Goal: Task Accomplishment & Management: Use online tool/utility

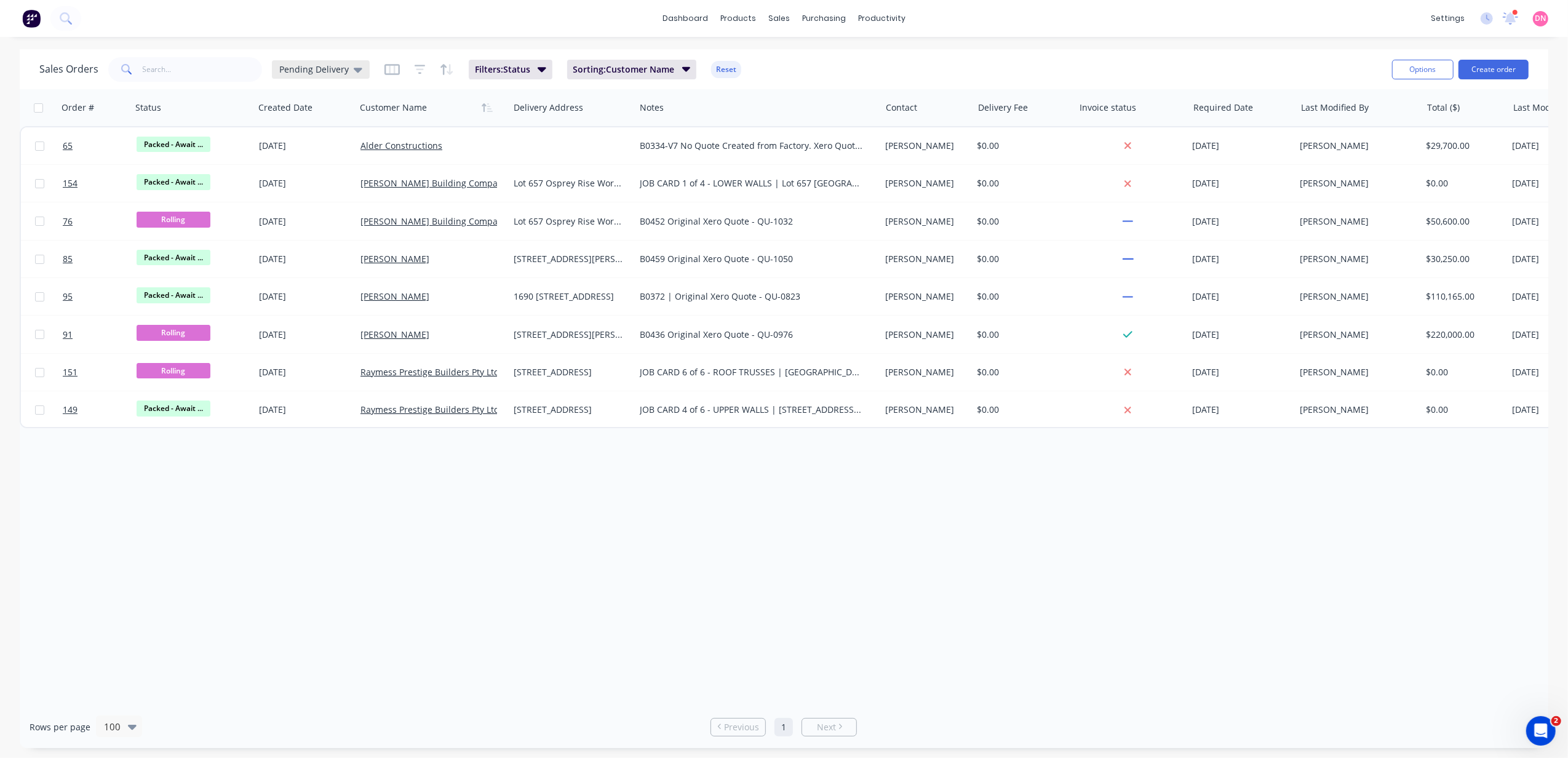
click at [354, 72] on icon at bounding box center [358, 70] width 9 height 14
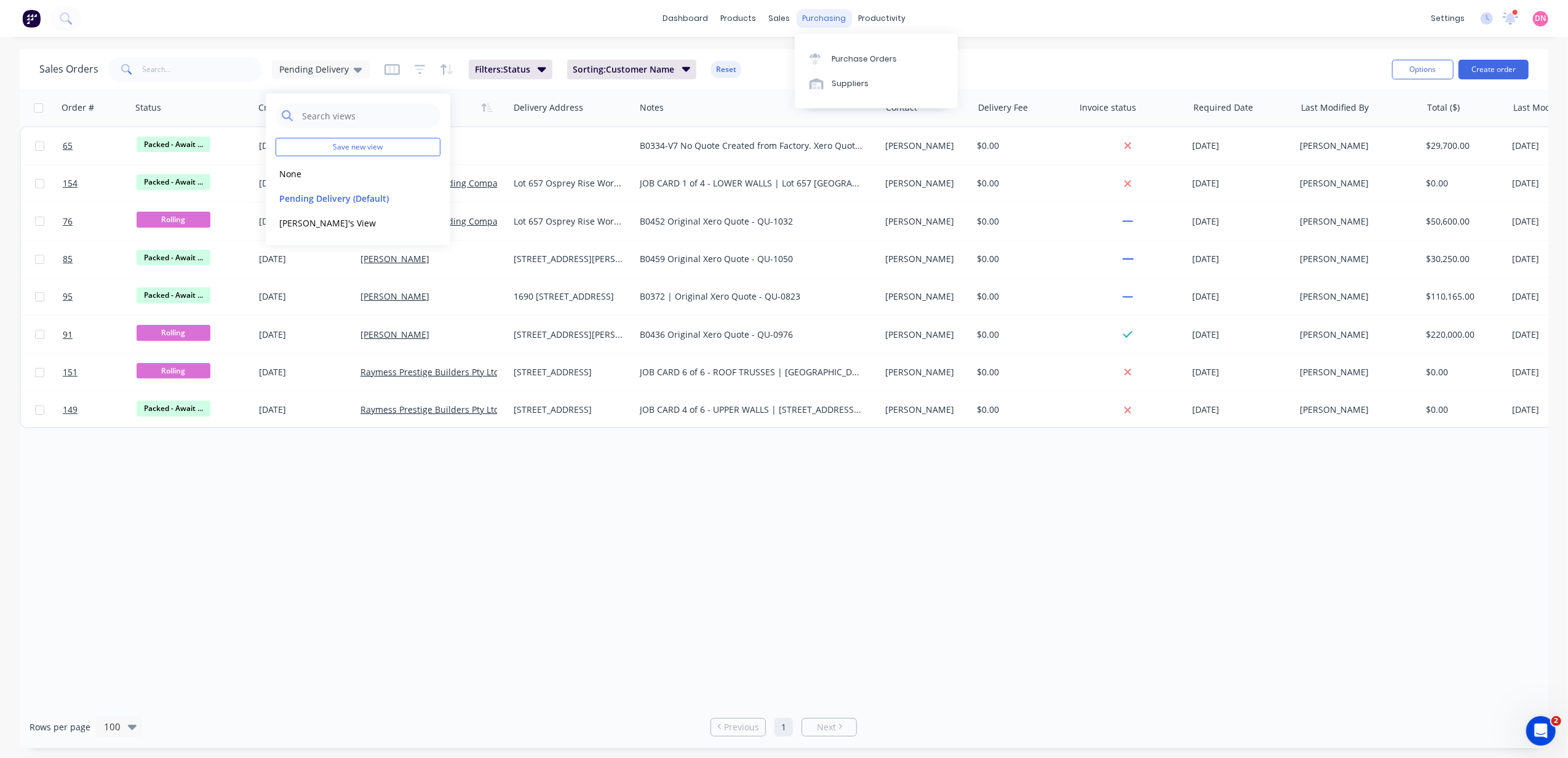
click at [798, 20] on div "purchasing" at bounding box center [823, 18] width 56 height 18
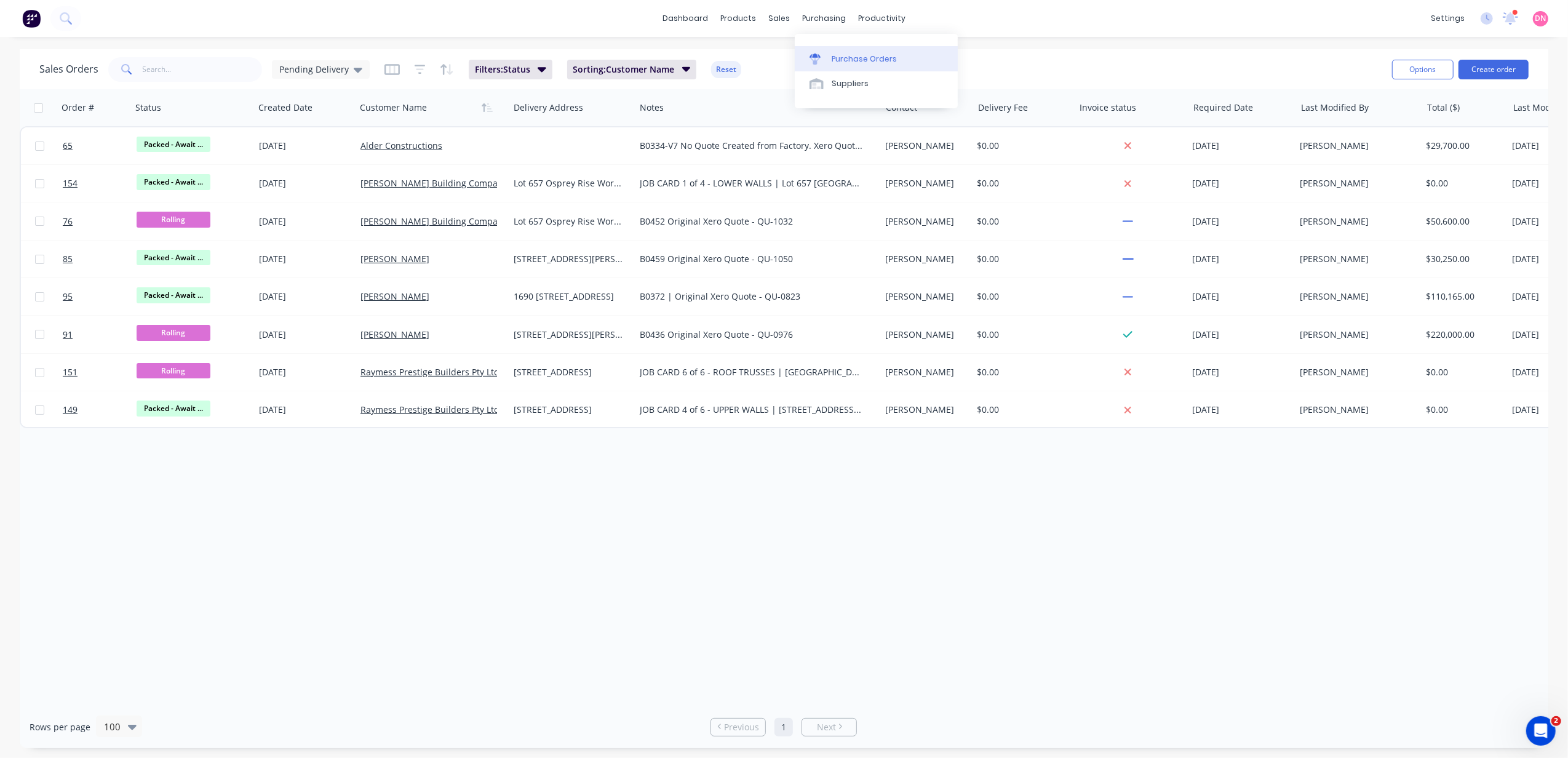
click at [817, 56] on icon at bounding box center [815, 55] width 11 height 4
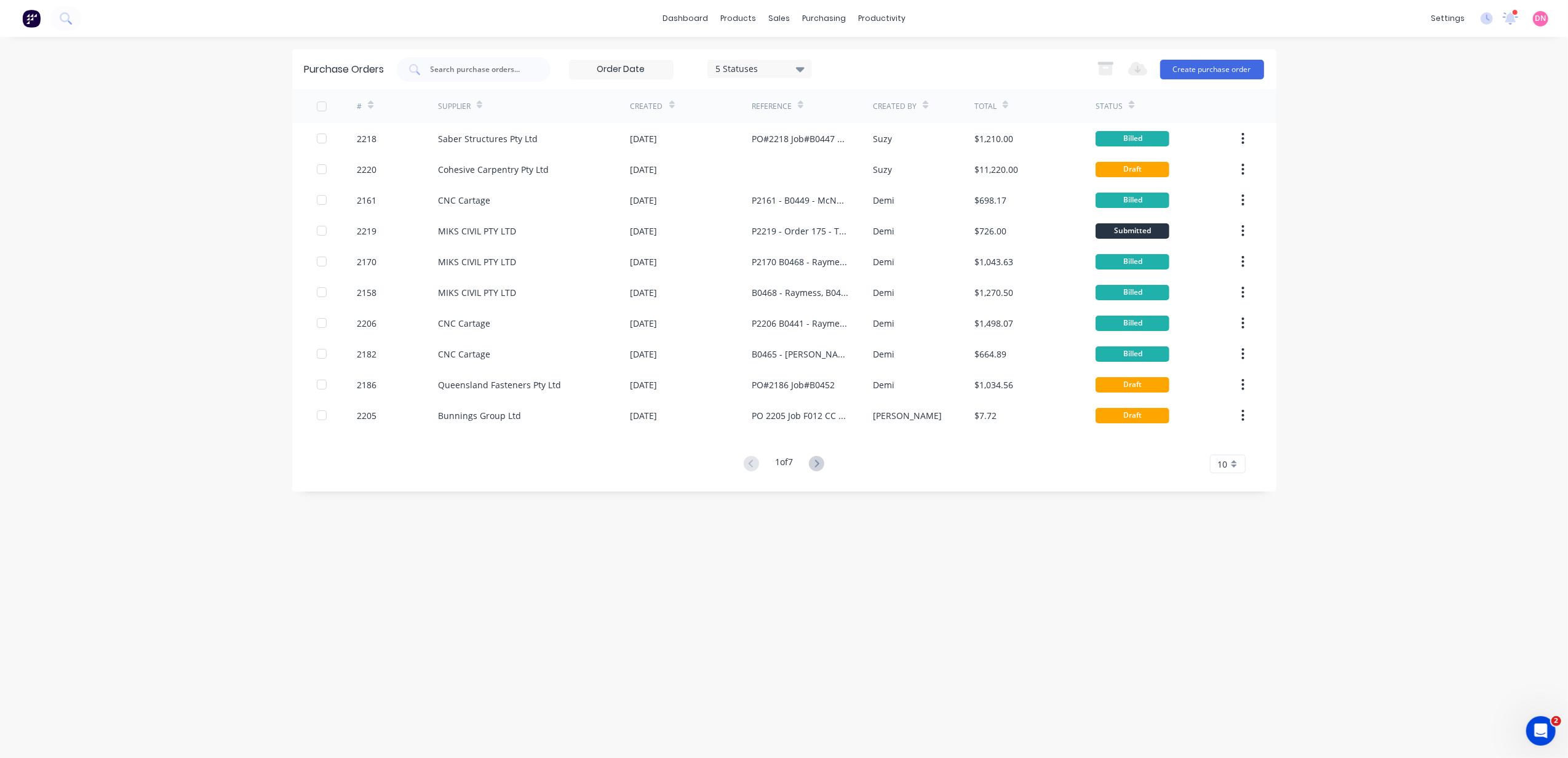
click at [618, 69] on input at bounding box center [620, 69] width 103 height 18
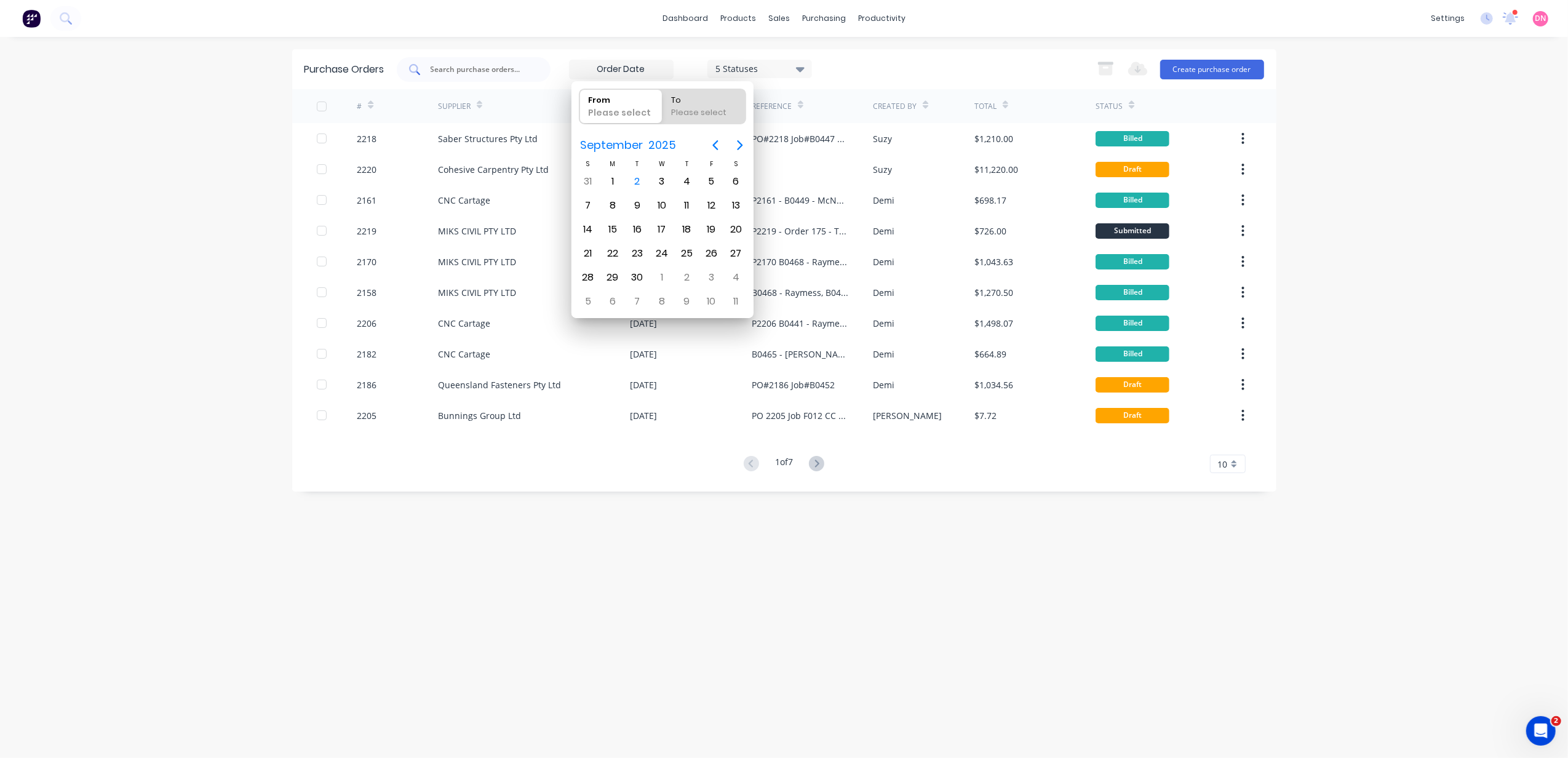
click at [504, 67] on input "text" at bounding box center [480, 69] width 102 height 12
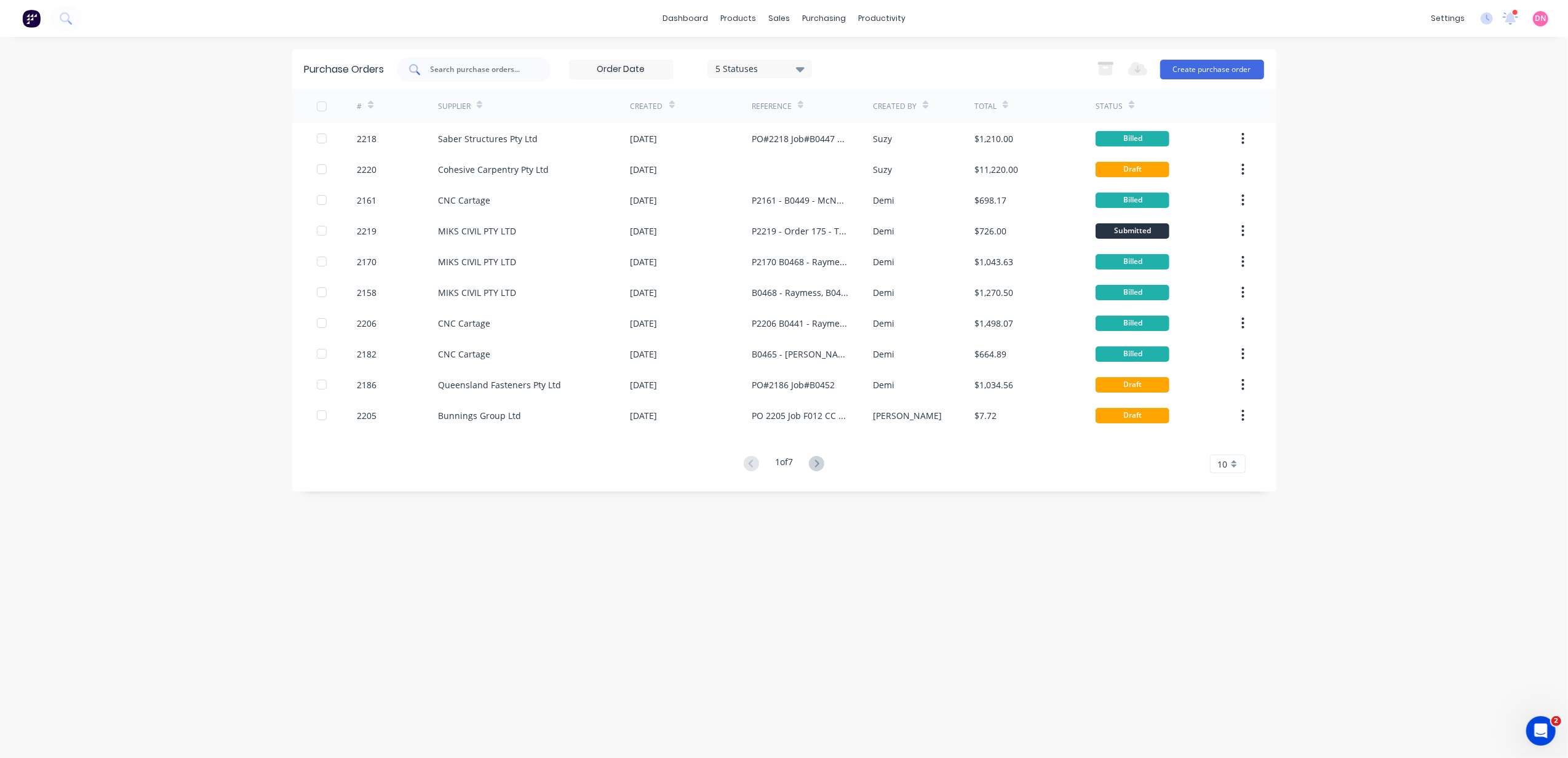
click at [504, 67] on input "text" at bounding box center [480, 69] width 102 height 12
click at [512, 65] on input "text" at bounding box center [480, 69] width 102 height 12
click at [719, 64] on div "5 Statuses" at bounding box center [759, 68] width 88 height 13
click at [955, 67] on div "5 Statuses 5 Statuses Export to Excel (XLSX) Create purchase order" at bounding box center [830, 69] width 867 height 24
click at [669, 104] on icon at bounding box center [672, 105] width 5 height 10
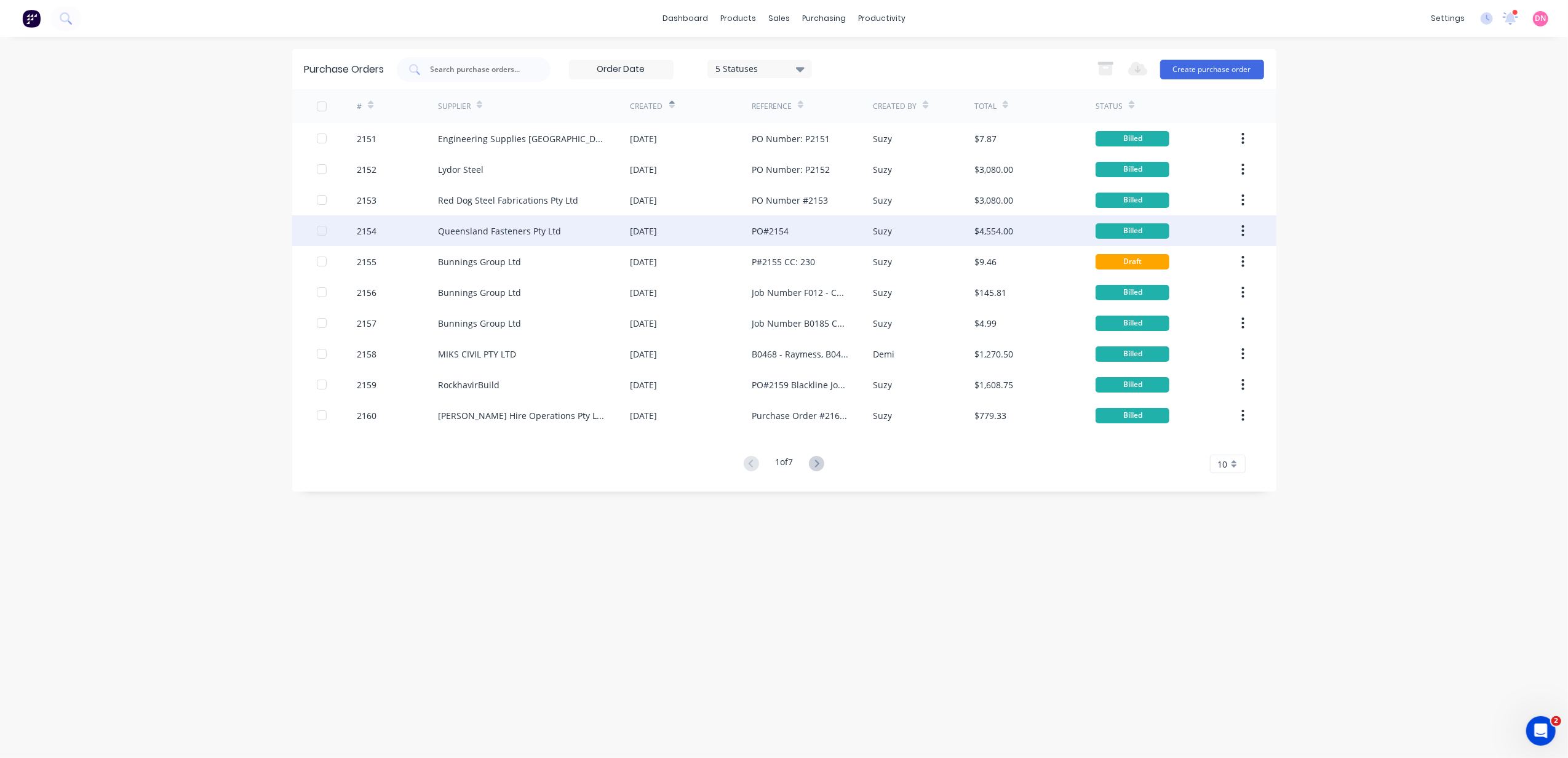
click at [623, 218] on div "Queensland Fasteners Pty Ltd" at bounding box center [534, 231] width 193 height 31
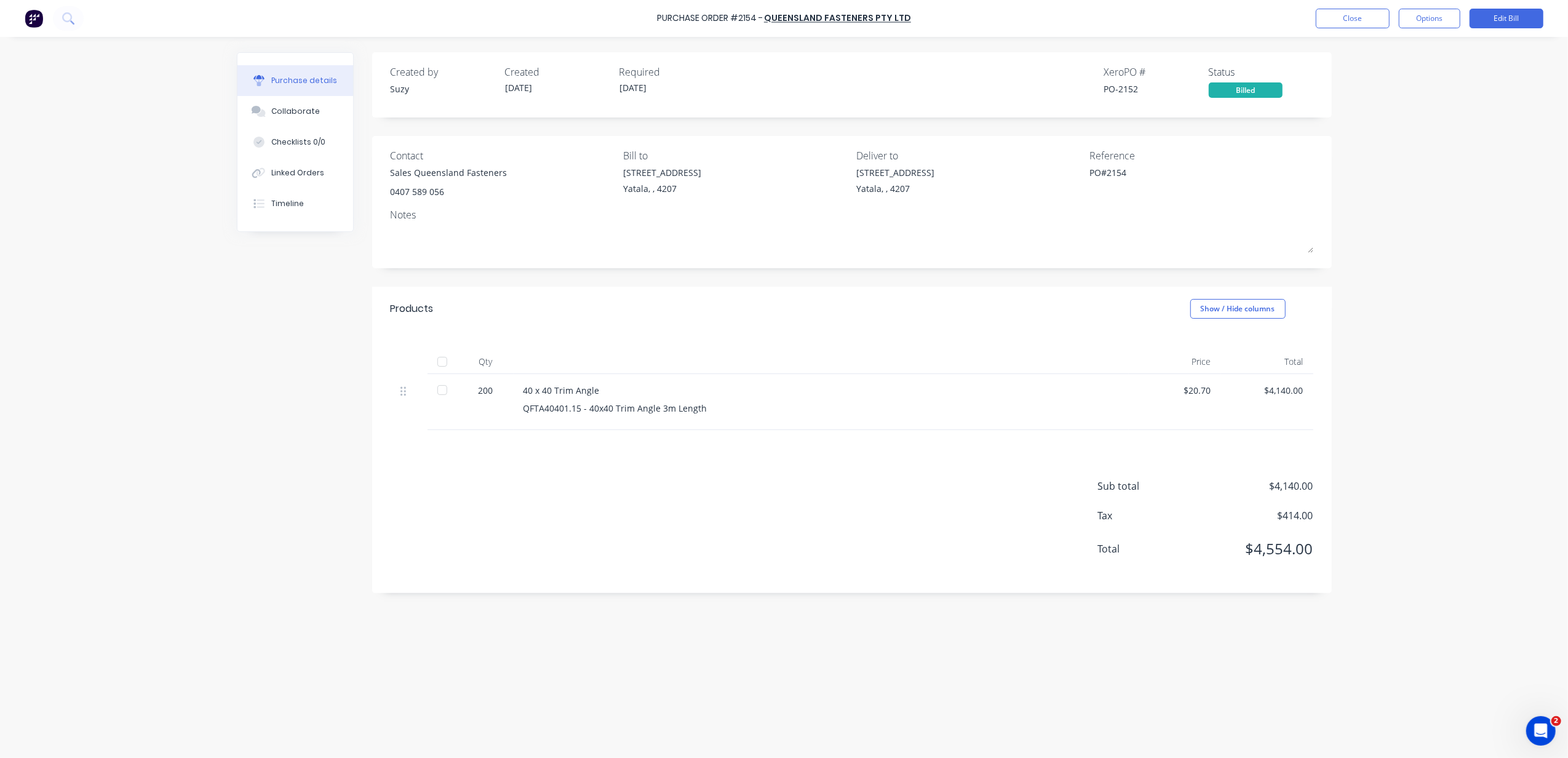
click at [1267, 95] on div "Billed" at bounding box center [1245, 90] width 74 height 16
click at [1264, 91] on div "Billed" at bounding box center [1245, 90] width 74 height 16
click at [1405, 18] on button "Options" at bounding box center [1429, 18] width 61 height 20
click at [1471, 122] on div "Purchase Order #2154 - Queensland Fasteners Pty Ltd Close Options Print / Email…" at bounding box center [784, 379] width 1568 height 758
click at [1316, 20] on button "Close" at bounding box center [1352, 18] width 74 height 20
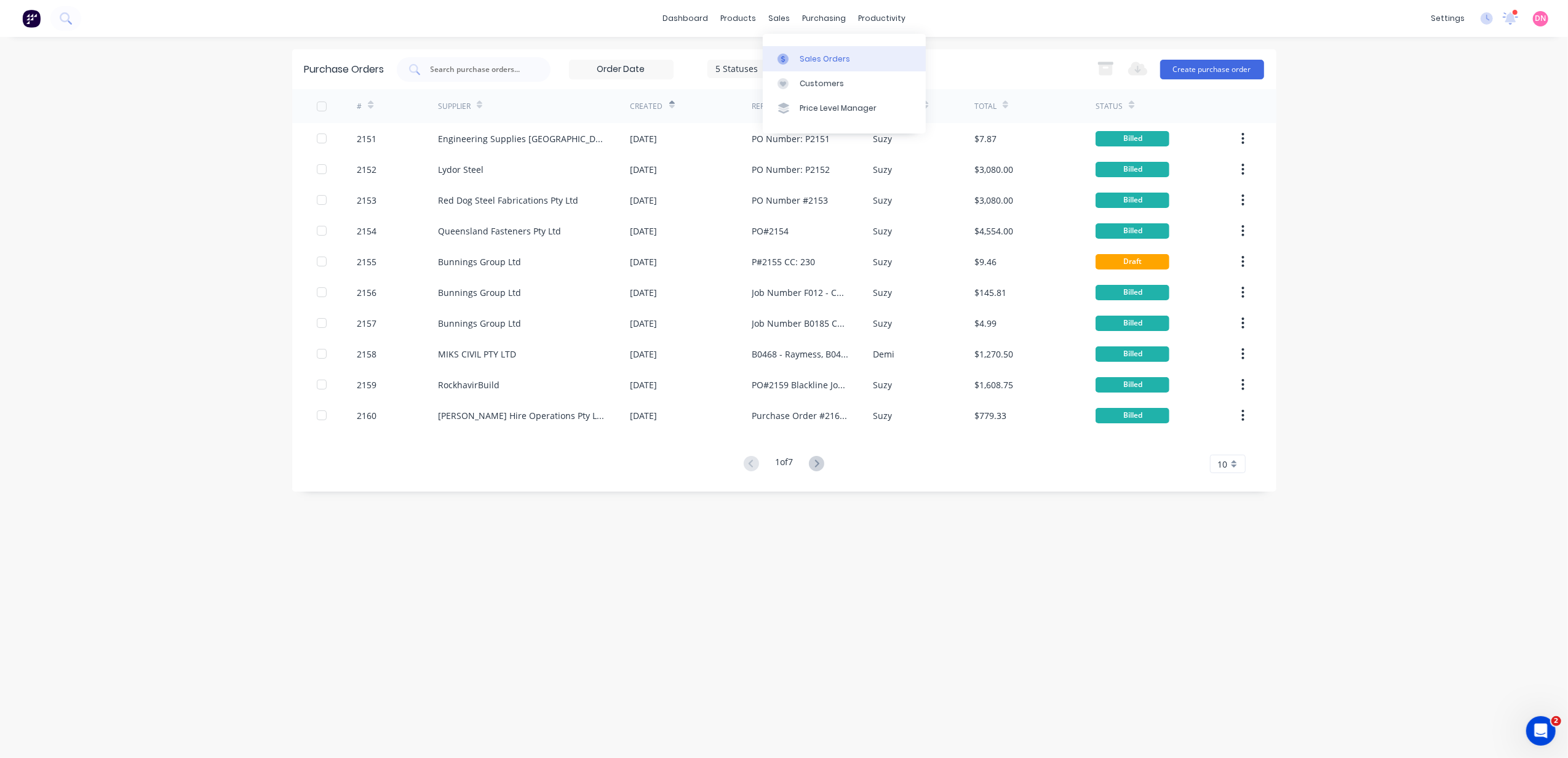
click at [788, 54] on icon at bounding box center [783, 59] width 11 height 11
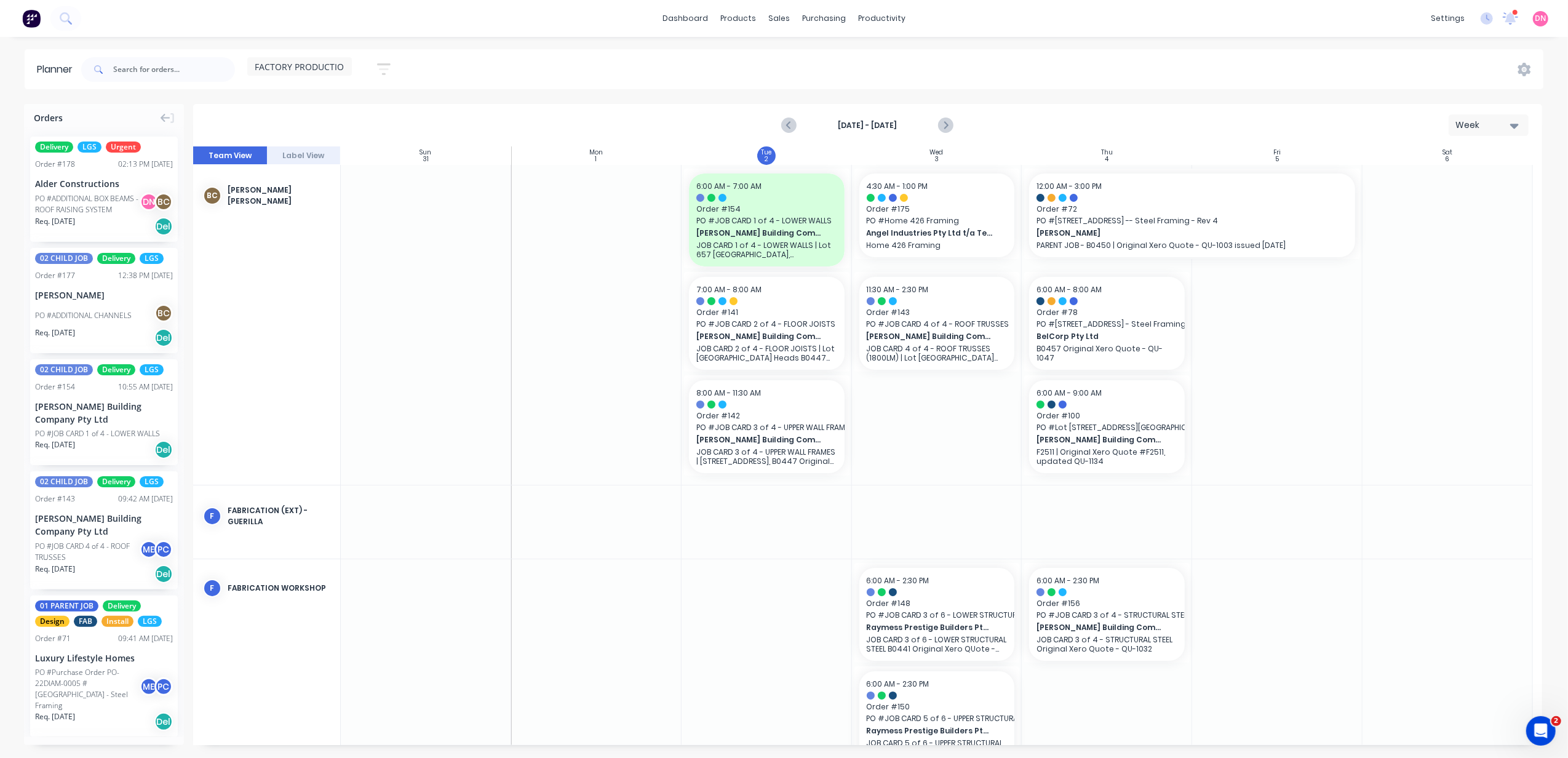
scroll to position [537, 0]
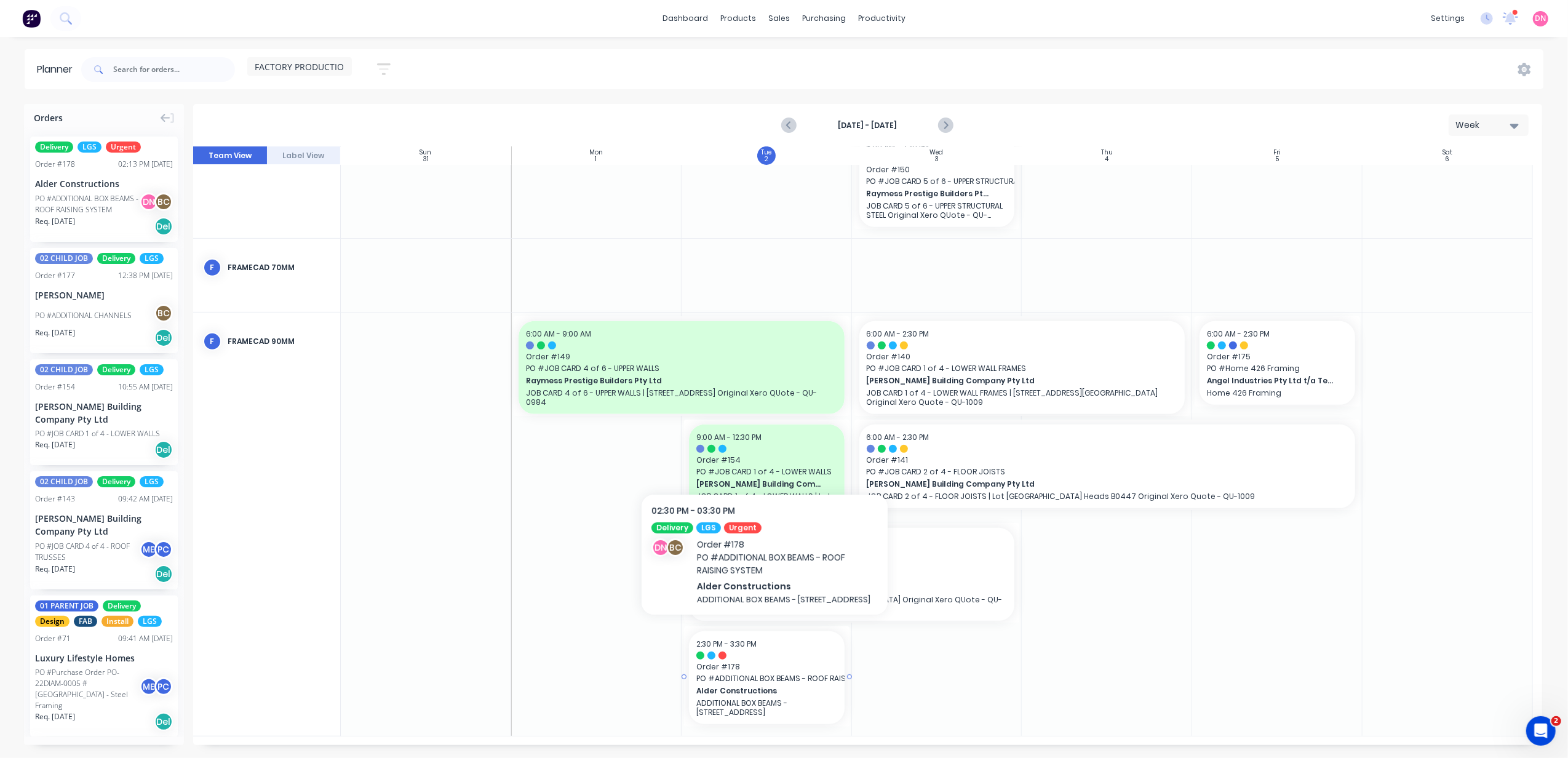
click at [801, 660] on div "2:30 PM - 3:30 PM Order # 178 PO # ADDITIONAL BOX BEAMS - ROOF RAISING SYSTEM A…" at bounding box center [766, 678] width 156 height 93
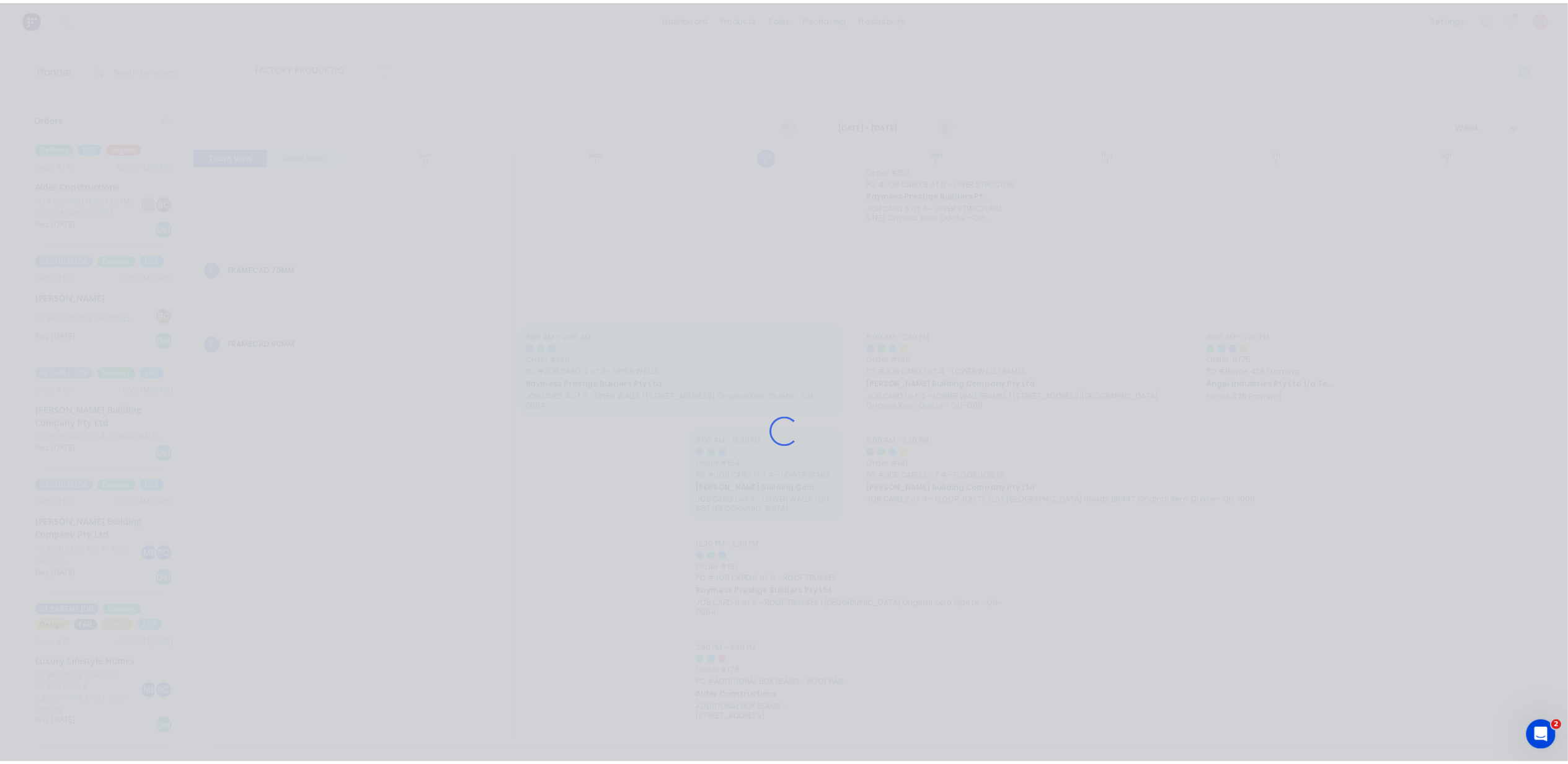
scroll to position [532, 0]
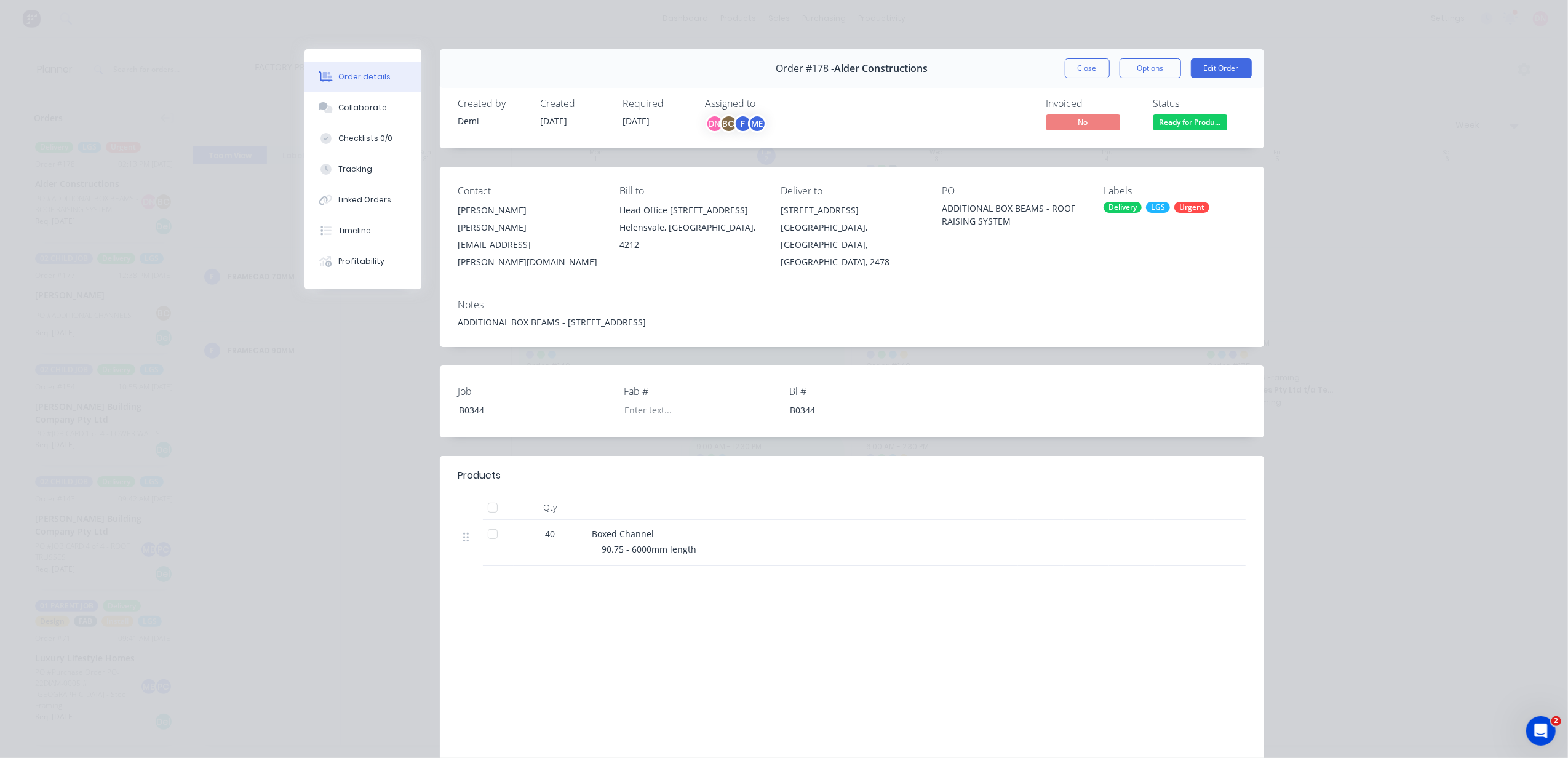
click at [1084, 67] on button "Close" at bounding box center [1087, 68] width 45 height 20
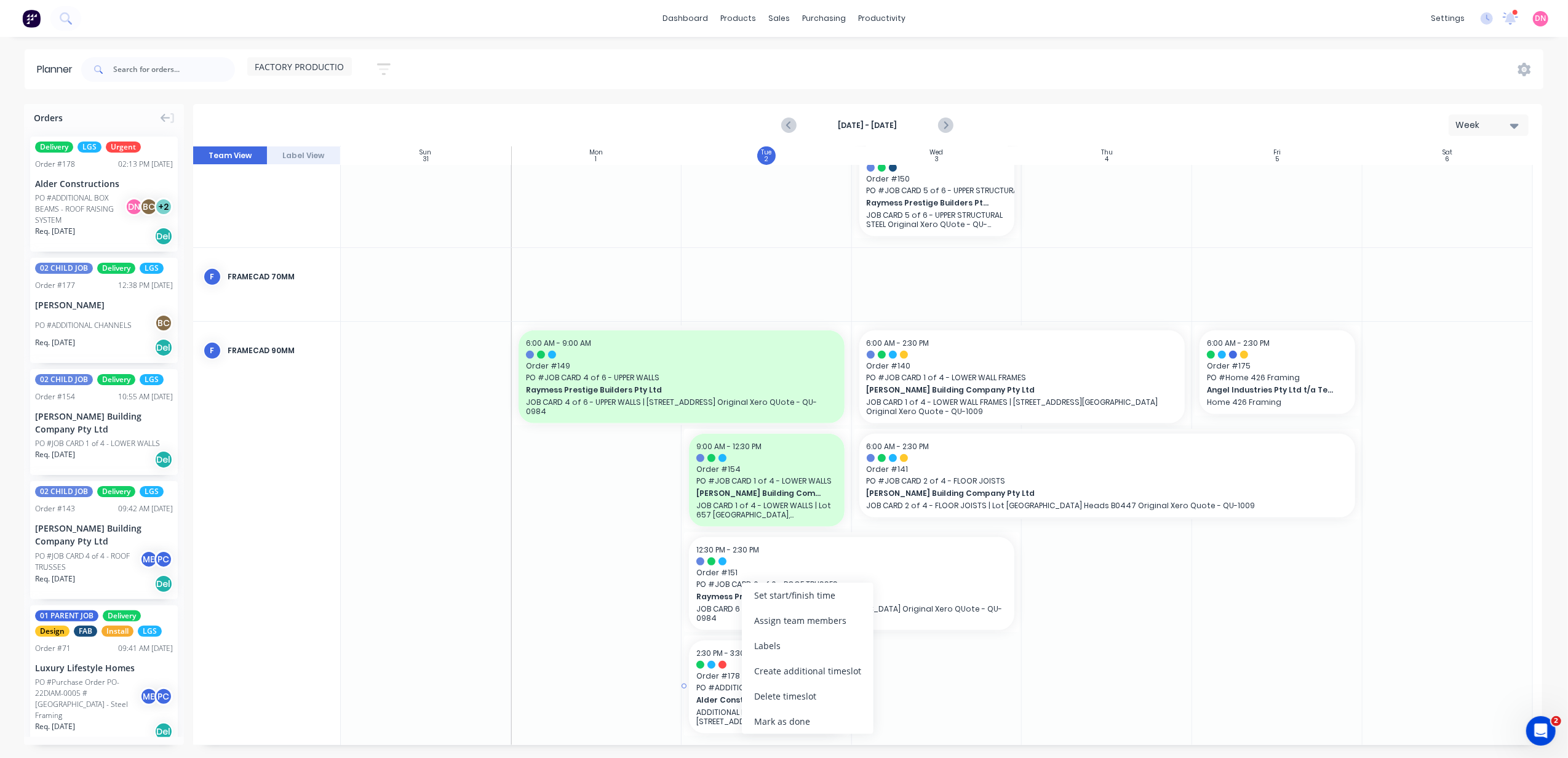
click at [709, 671] on span "Order # 178" at bounding box center [766, 676] width 141 height 11
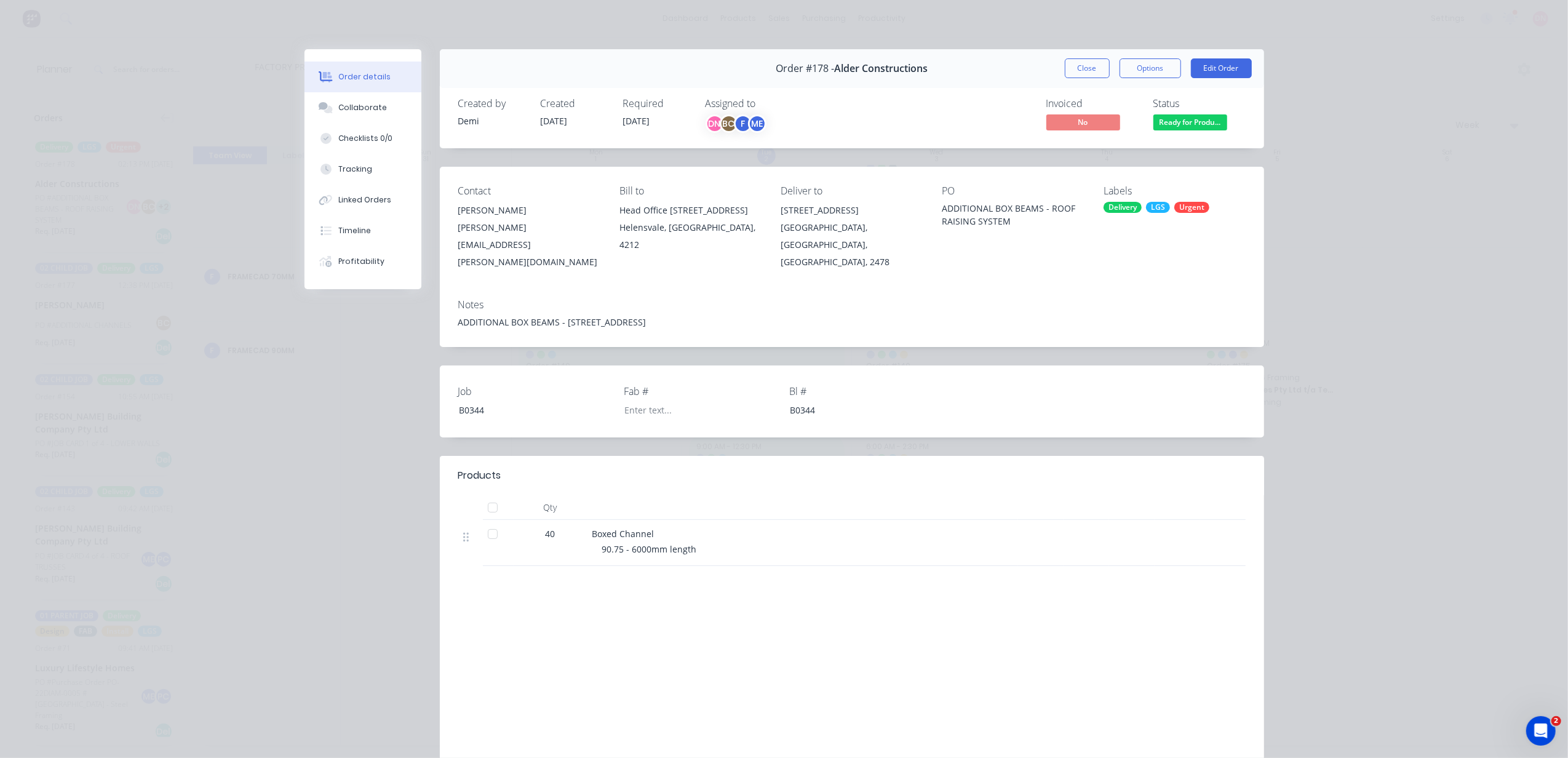
click at [1176, 131] on button "Ready for Produ..." at bounding box center [1189, 123] width 74 height 18
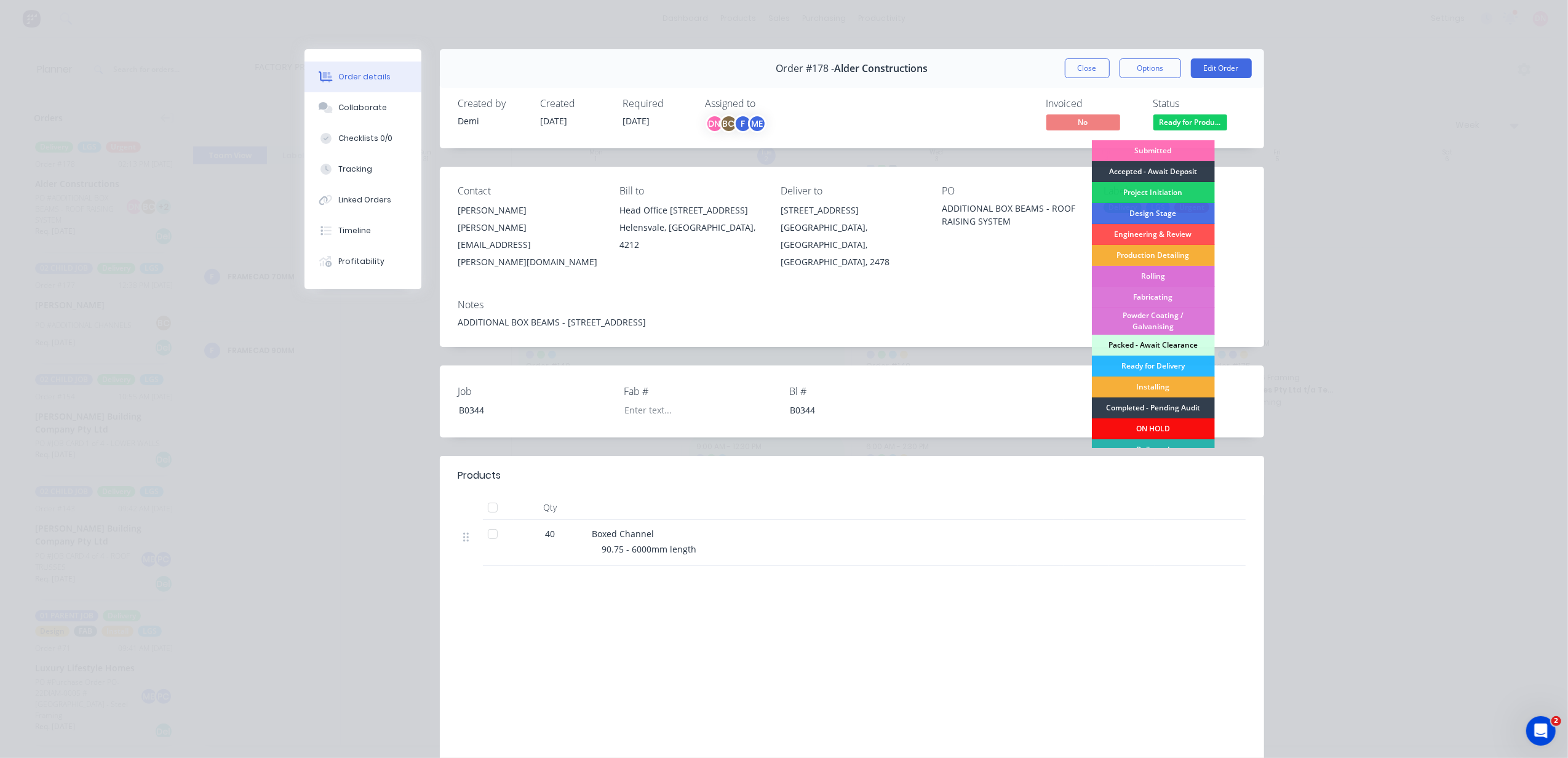
click at [1176, 266] on div "Rolling" at bounding box center [1153, 276] width 123 height 21
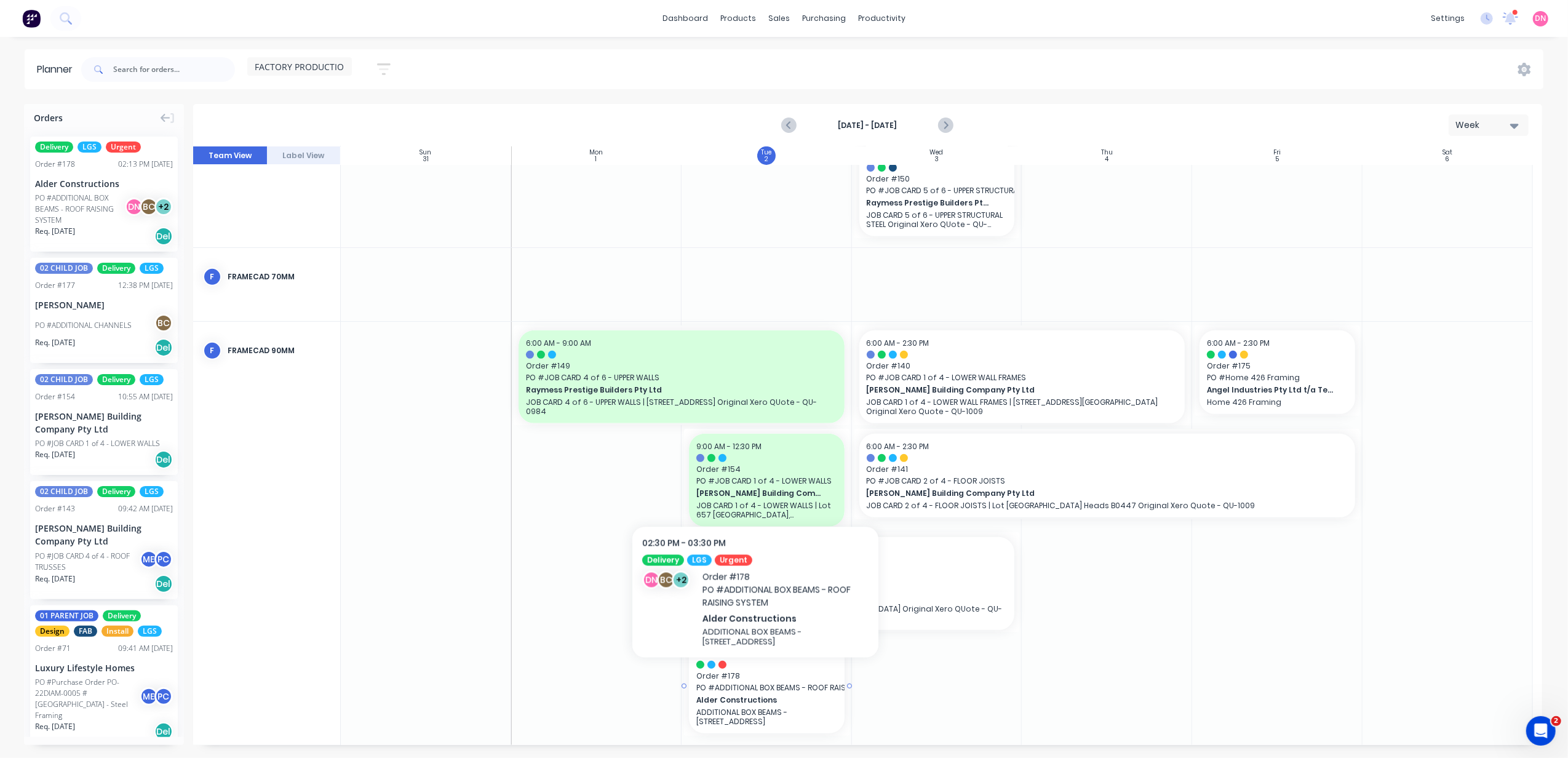
click at [755, 680] on span "Order # 178" at bounding box center [766, 676] width 141 height 11
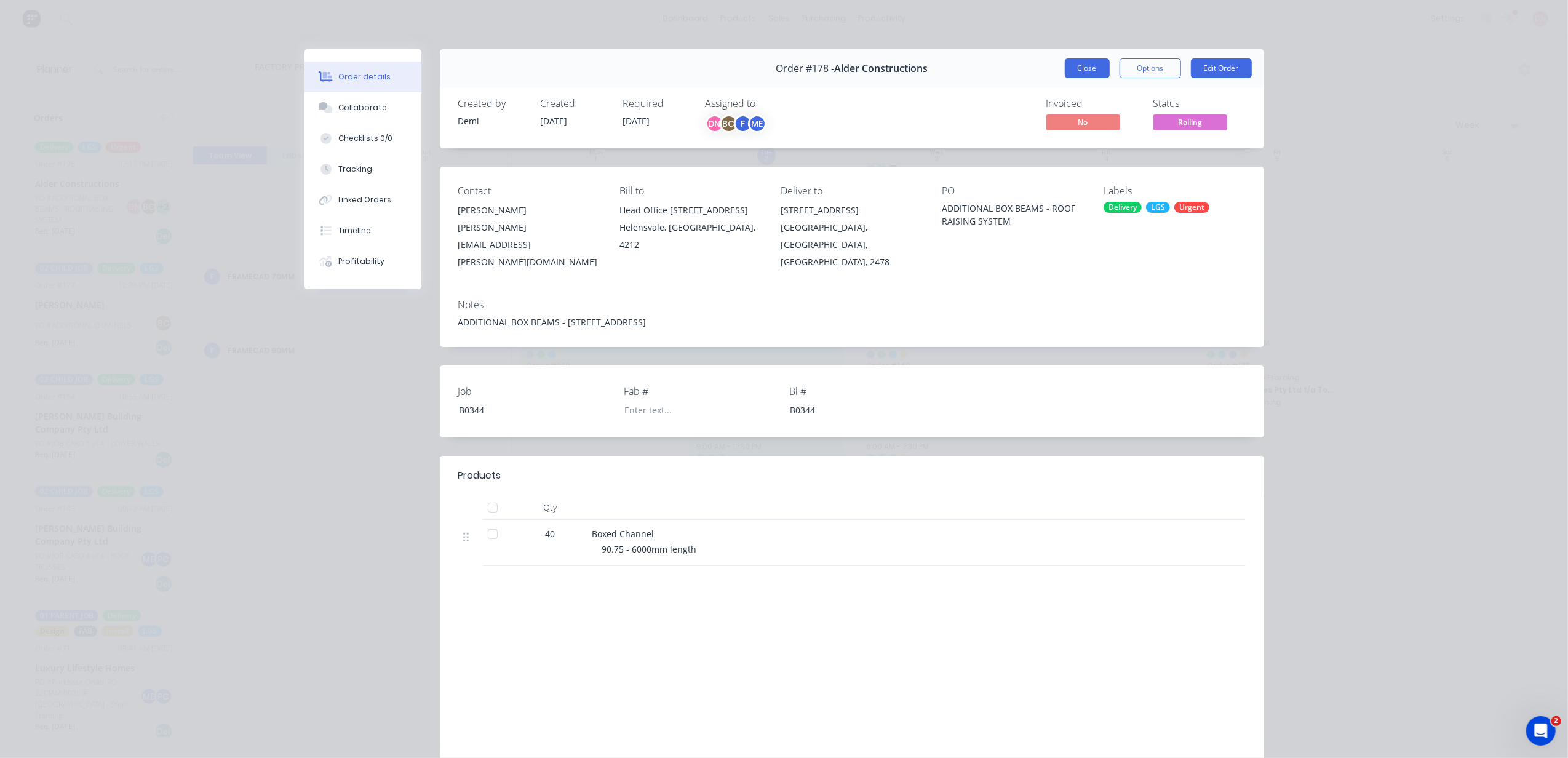
click at [1066, 62] on button "Close" at bounding box center [1087, 68] width 45 height 20
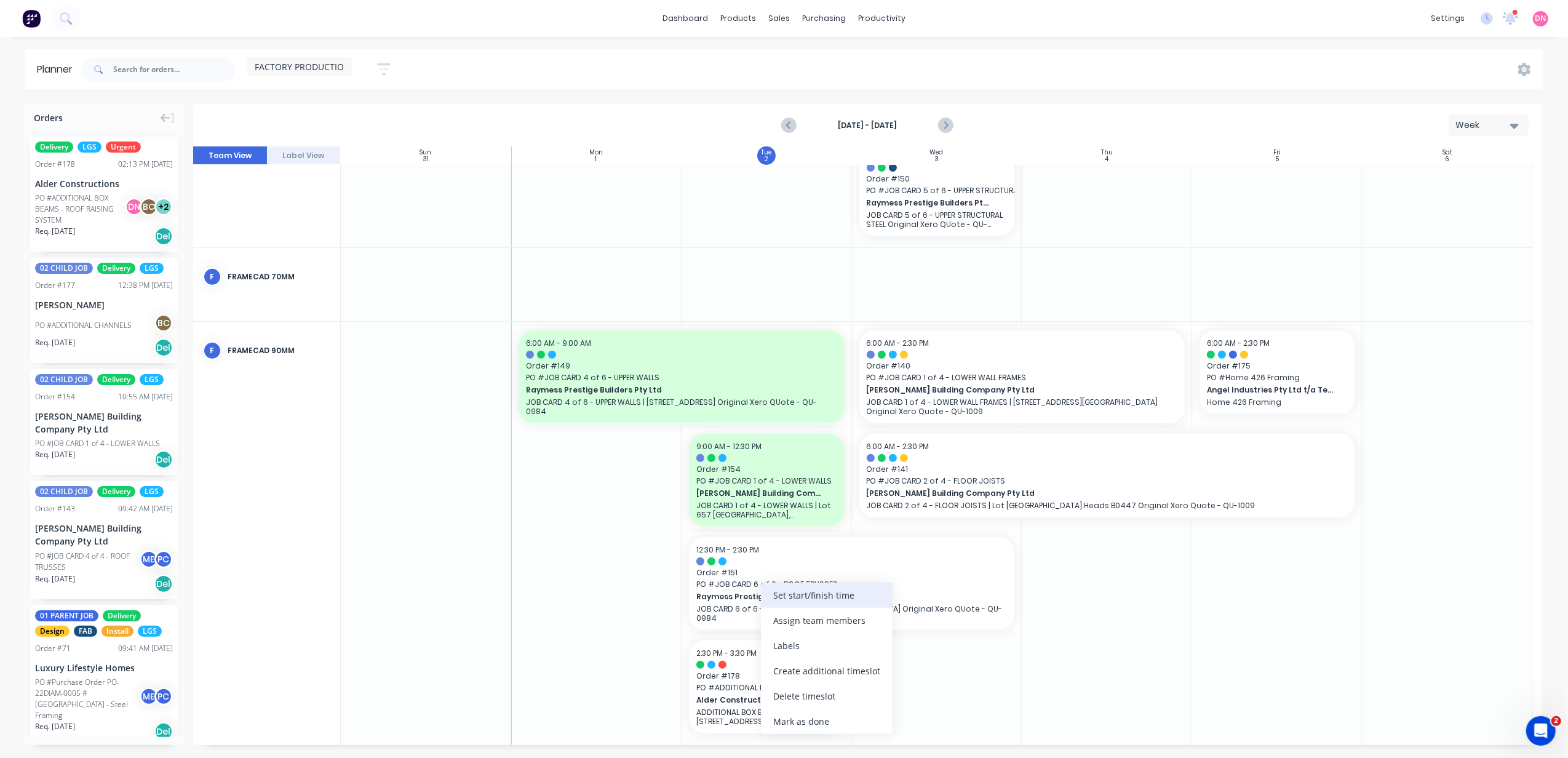
click at [806, 598] on div "Set start/finish time" at bounding box center [827, 594] width 131 height 25
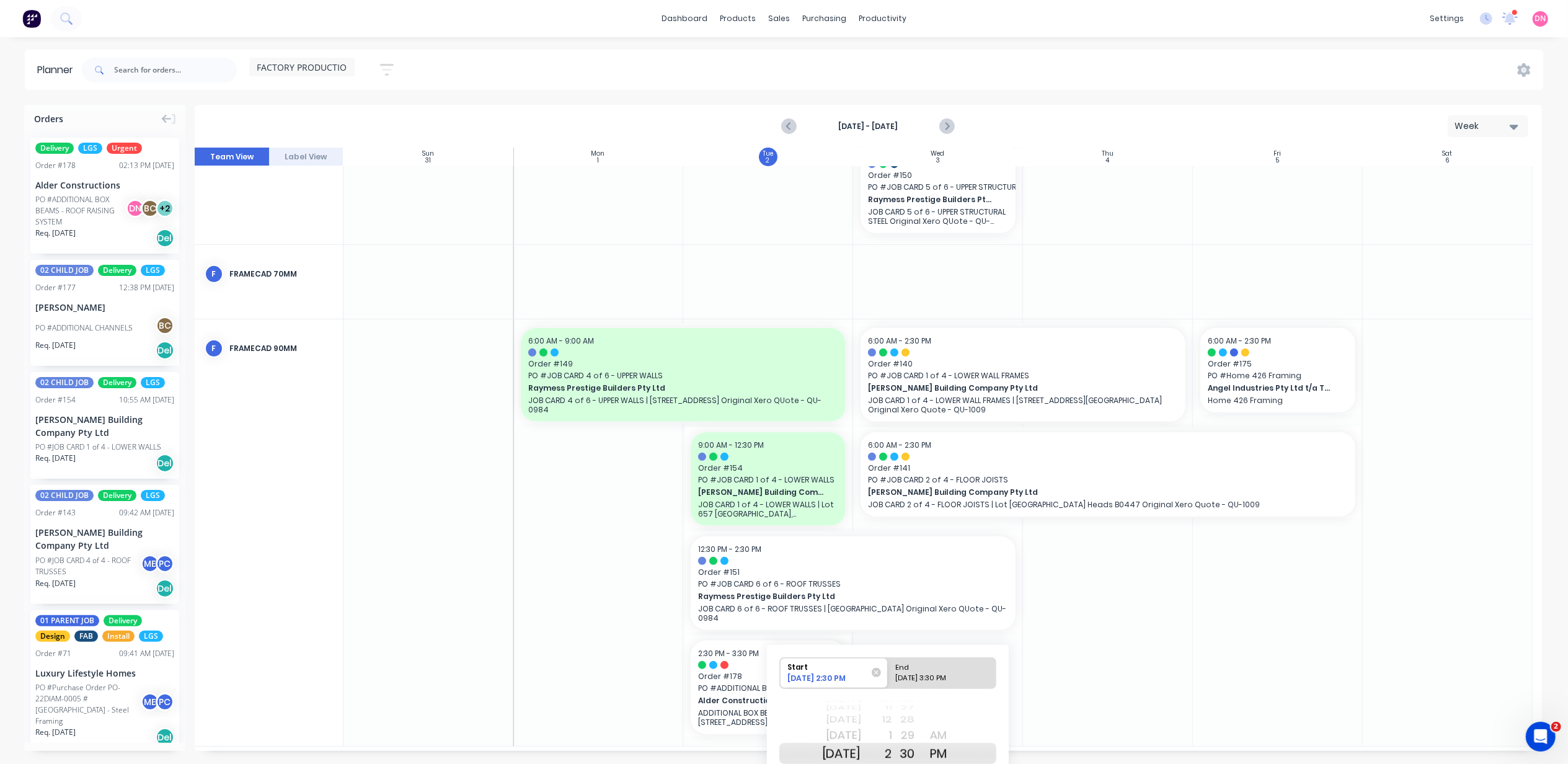
scroll to position [542, 0]
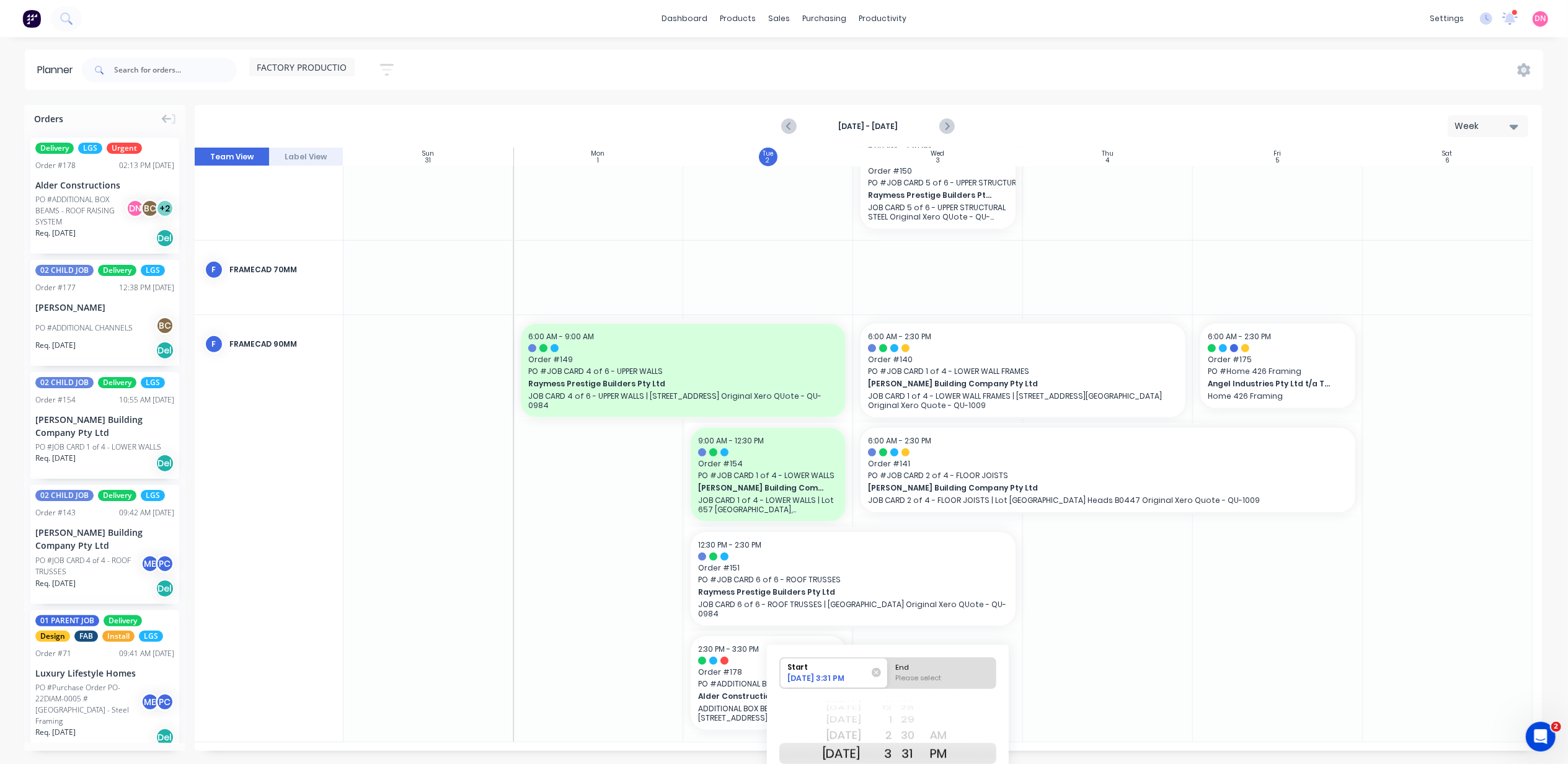
click at [892, 754] on div "3" at bounding box center [877, 754] width 31 height 21
click at [954, 752] on div "PM" at bounding box center [939, 754] width 31 height 21
click at [958, 667] on div "End" at bounding box center [943, 665] width 101 height 16
click at [889, 667] on input "End Please select" at bounding box center [888, 672] width 1 height 31
radio input "true"
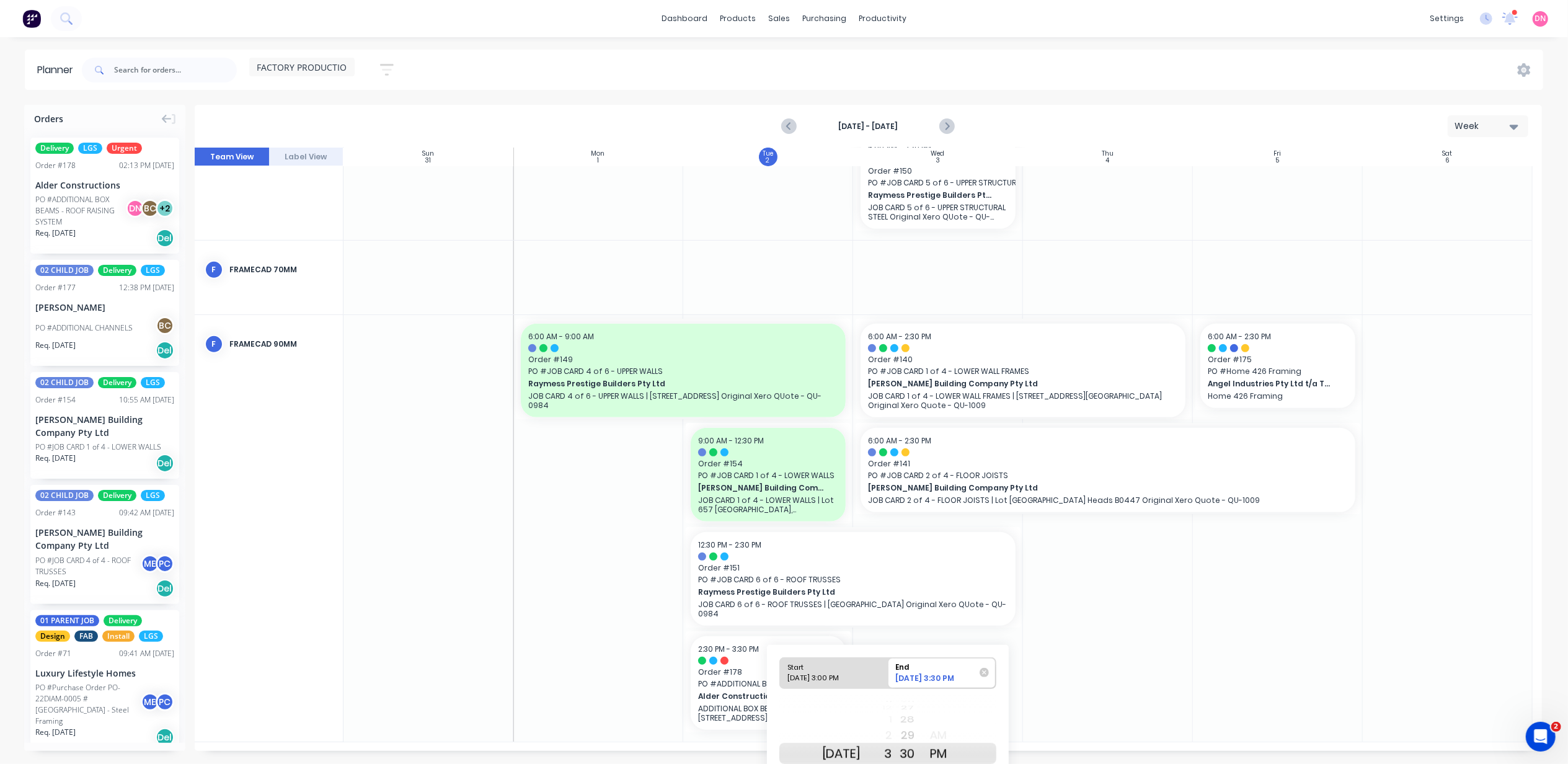
click at [1052, 710] on div at bounding box center [1108, 528] width 170 height 426
drag, startPoint x: 847, startPoint y: 754, endPoint x: 849, endPoint y: 732, distance: 22.1
click at [849, 732] on div "Today Wed Sep 3 Thu Sep 4 Fri Sep 5 Sat Sep 6 Sun Sep 7 Mon Sep 8 Tue Sep 9 Wed…" at bounding box center [842, 753] width 39 height 118
click at [954, 737] on div "AM" at bounding box center [939, 735] width 31 height 20
drag, startPoint x: 903, startPoint y: 759, endPoint x: 907, endPoint y: 733, distance: 26.3
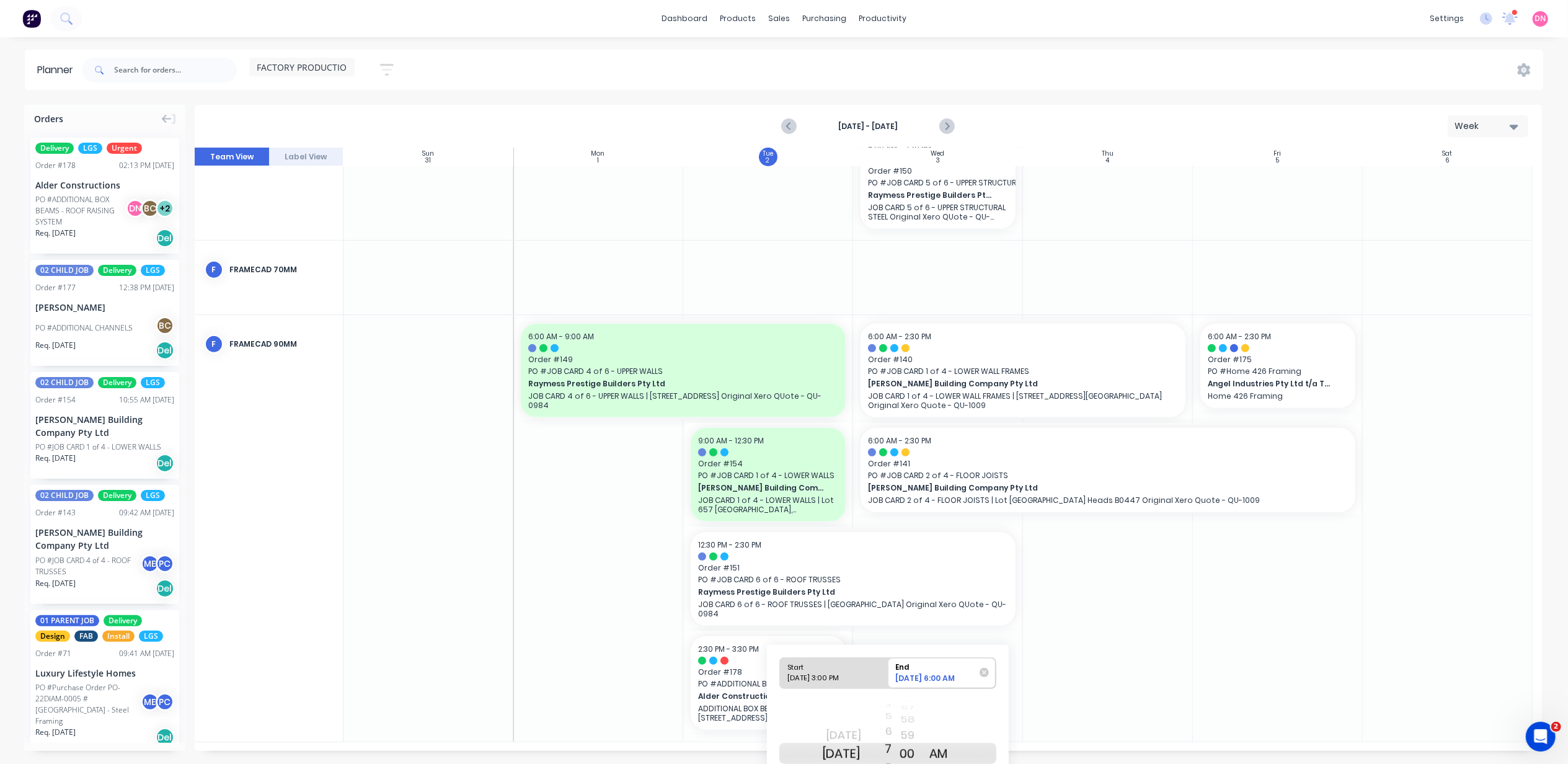
click at [892, 733] on div "3 4 5 6 7 8 9 10 11 12 1 2 3 4 5 6 7 8 9 10 11 12 1 2 3 4 5 6 7 8 9 10 11 12 1 …" at bounding box center [877, 753] width 31 height 118
click at [1058, 707] on div at bounding box center [1108, 528] width 170 height 426
click at [1058, 705] on div at bounding box center [1108, 528] width 170 height 426
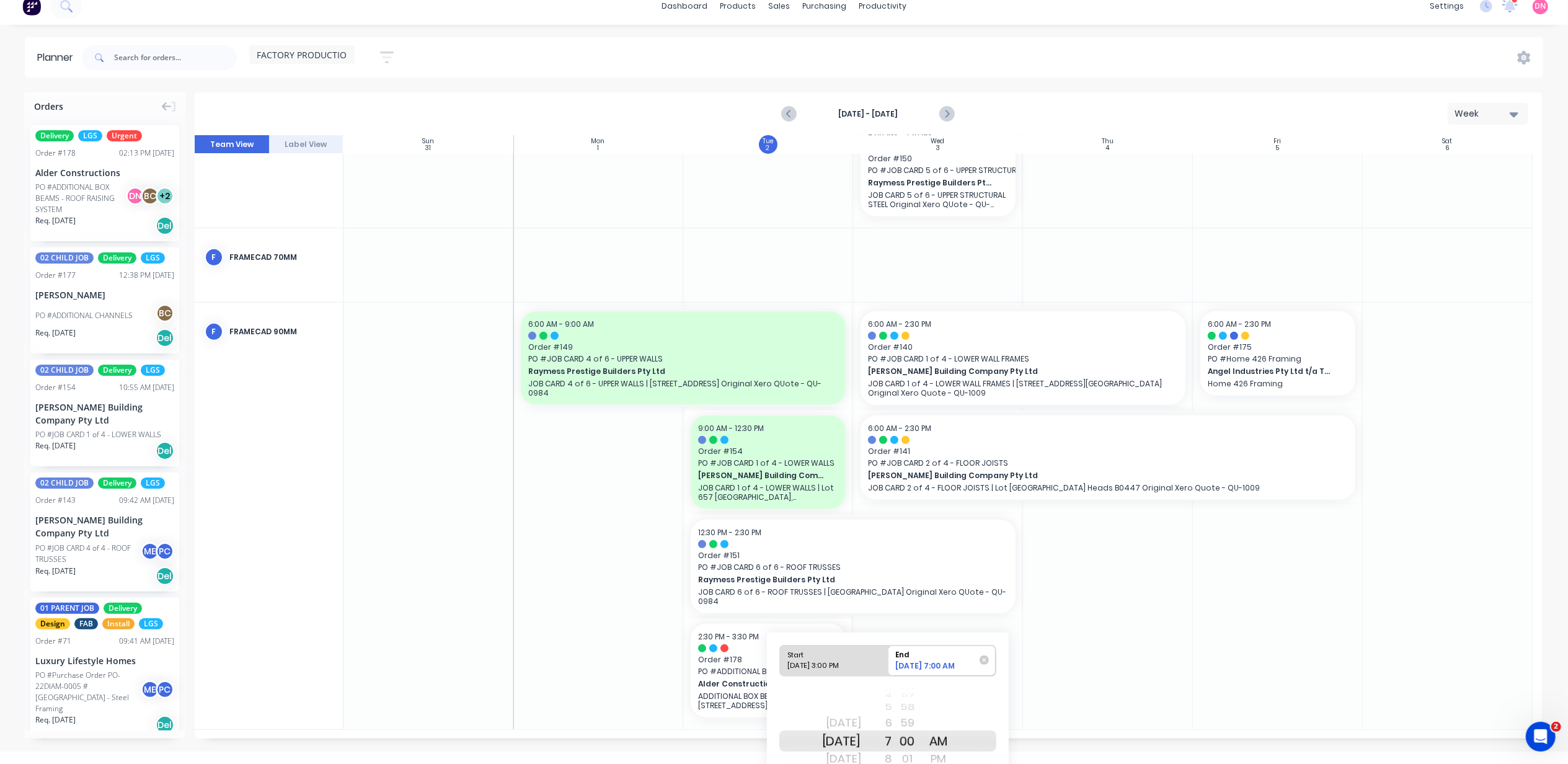
scroll to position [92, 0]
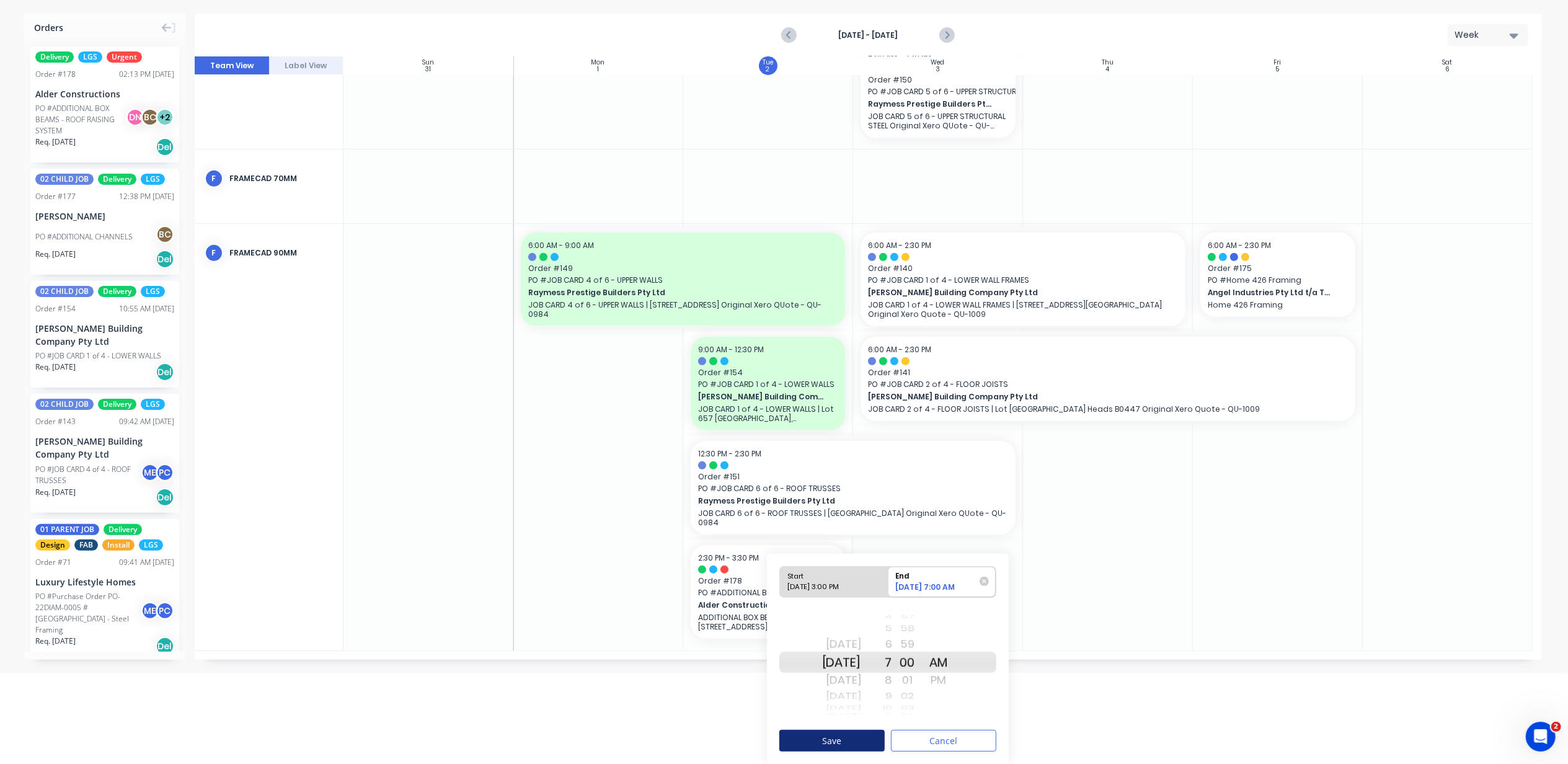
click at [861, 741] on button "Save" at bounding box center [832, 740] width 106 height 22
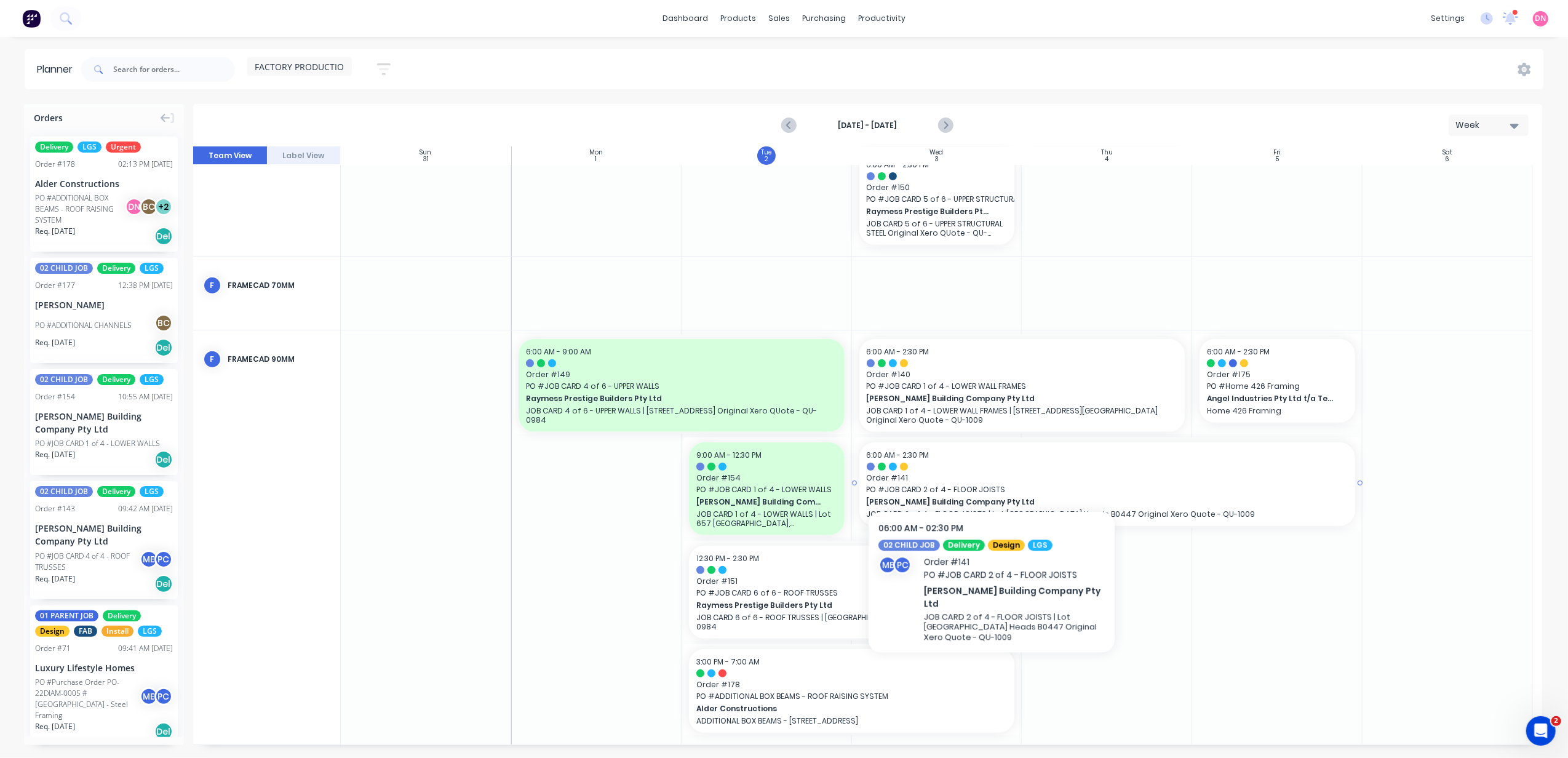
scroll to position [528, 0]
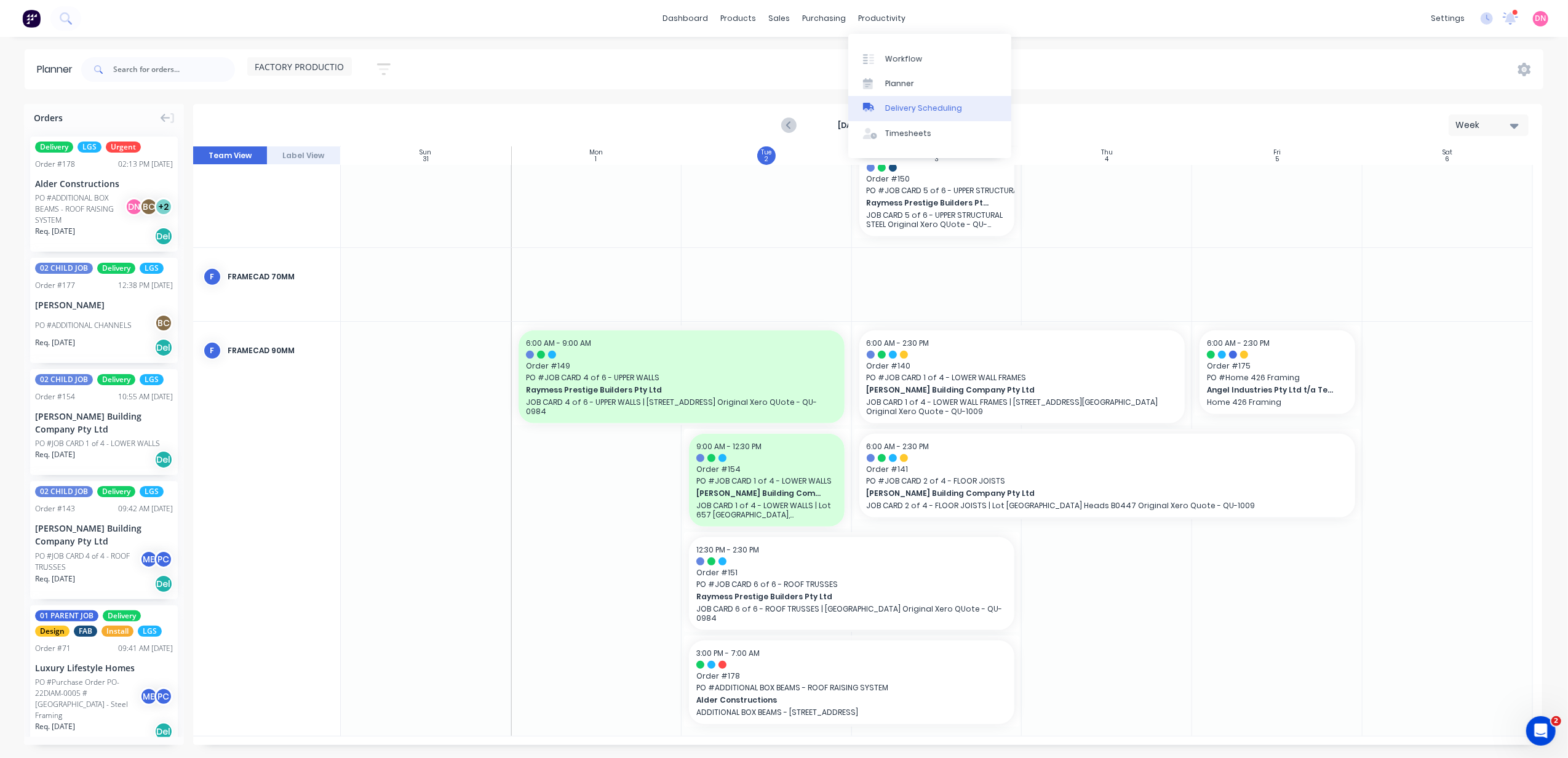
click at [906, 116] on link "Delivery Scheduling" at bounding box center [930, 108] width 163 height 24
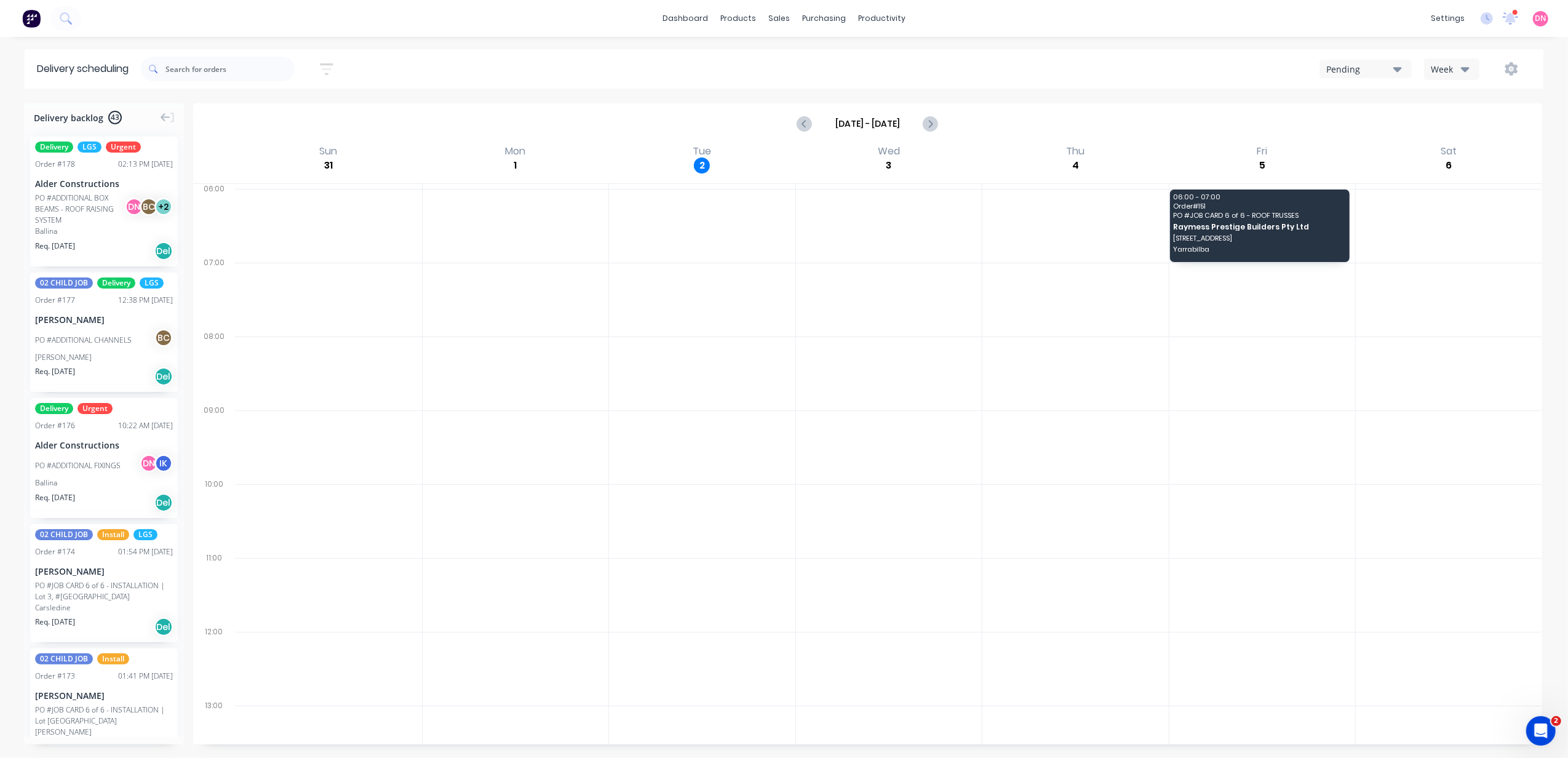
click at [1384, 65] on div "Pending" at bounding box center [1360, 69] width 67 height 13
click at [1383, 119] on div "Booked" at bounding box center [1389, 125] width 138 height 24
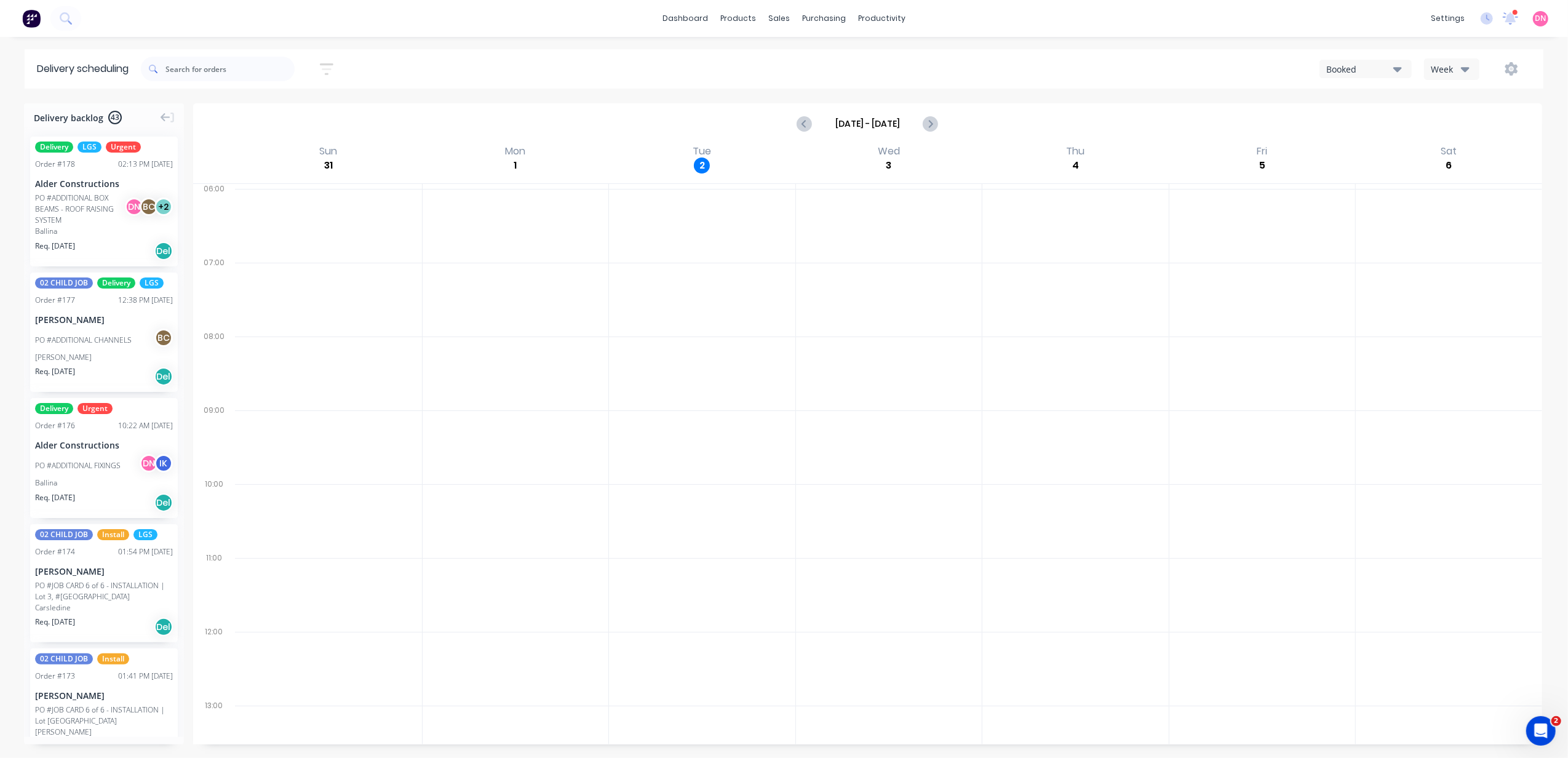
click at [1379, 75] on button "Booked" at bounding box center [1365, 68] width 93 height 18
click at [1524, 69] on button "button" at bounding box center [1511, 69] width 40 height 22
click at [1487, 73] on div "Booked Week Run Sheet Settings" at bounding box center [1180, 69] width 701 height 22
click at [1464, 73] on icon "button" at bounding box center [1465, 69] width 9 height 14
click at [1462, 114] on div "Vehicle" at bounding box center [1485, 126] width 122 height 24
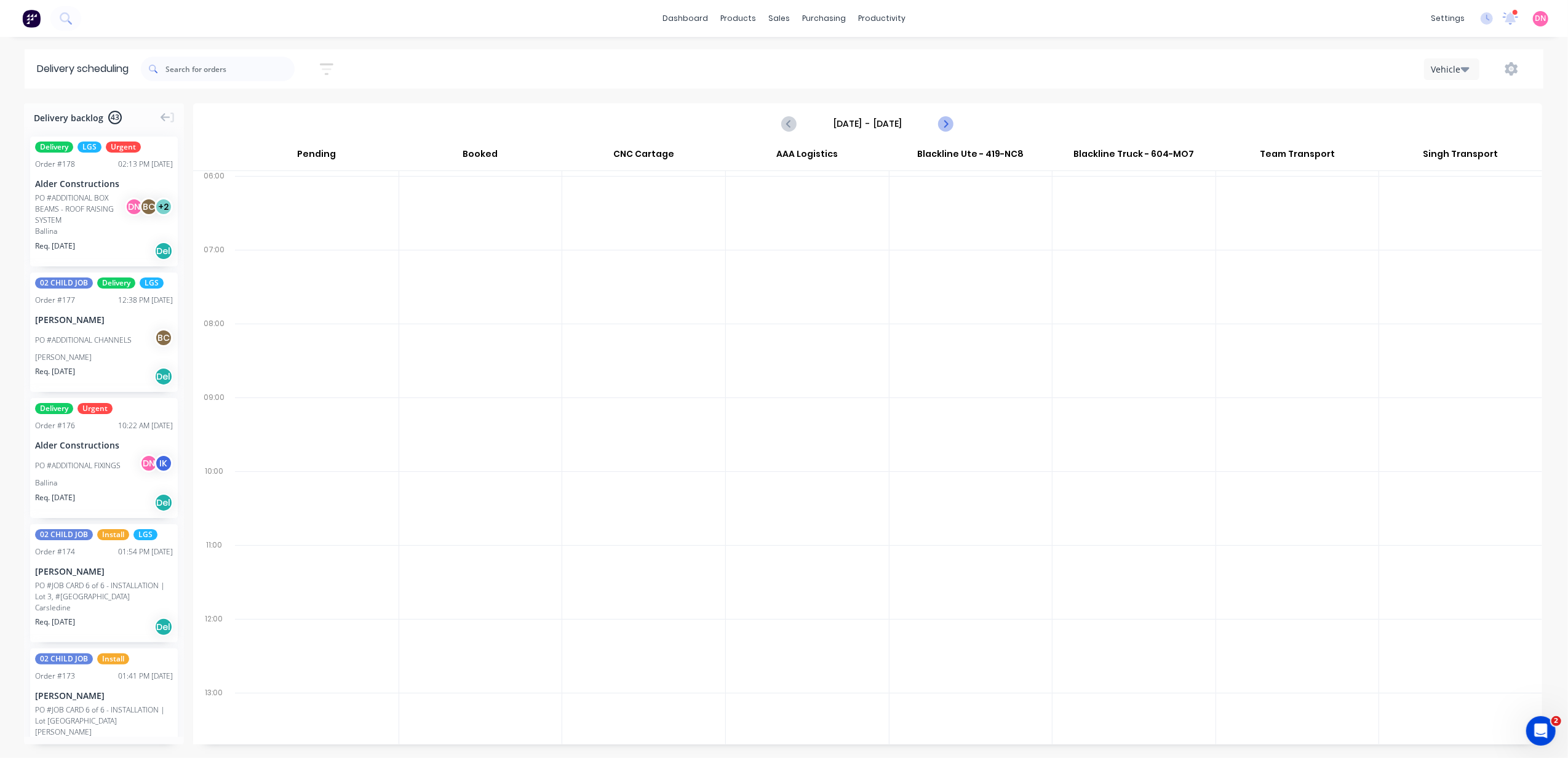
click at [952, 125] on button "Next page" at bounding box center [945, 124] width 24 height 24
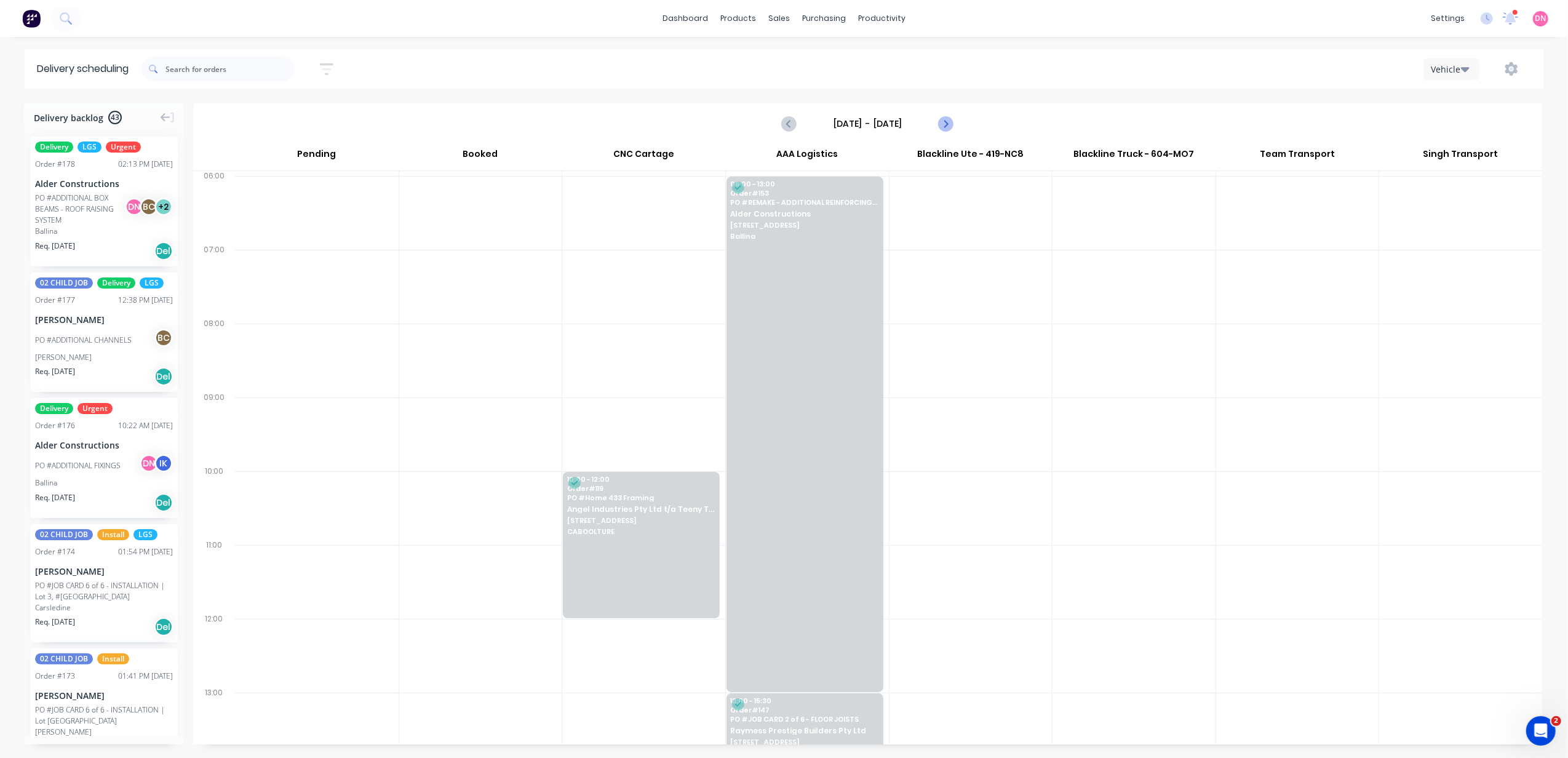
click at [952, 125] on button "Next page" at bounding box center [945, 124] width 24 height 24
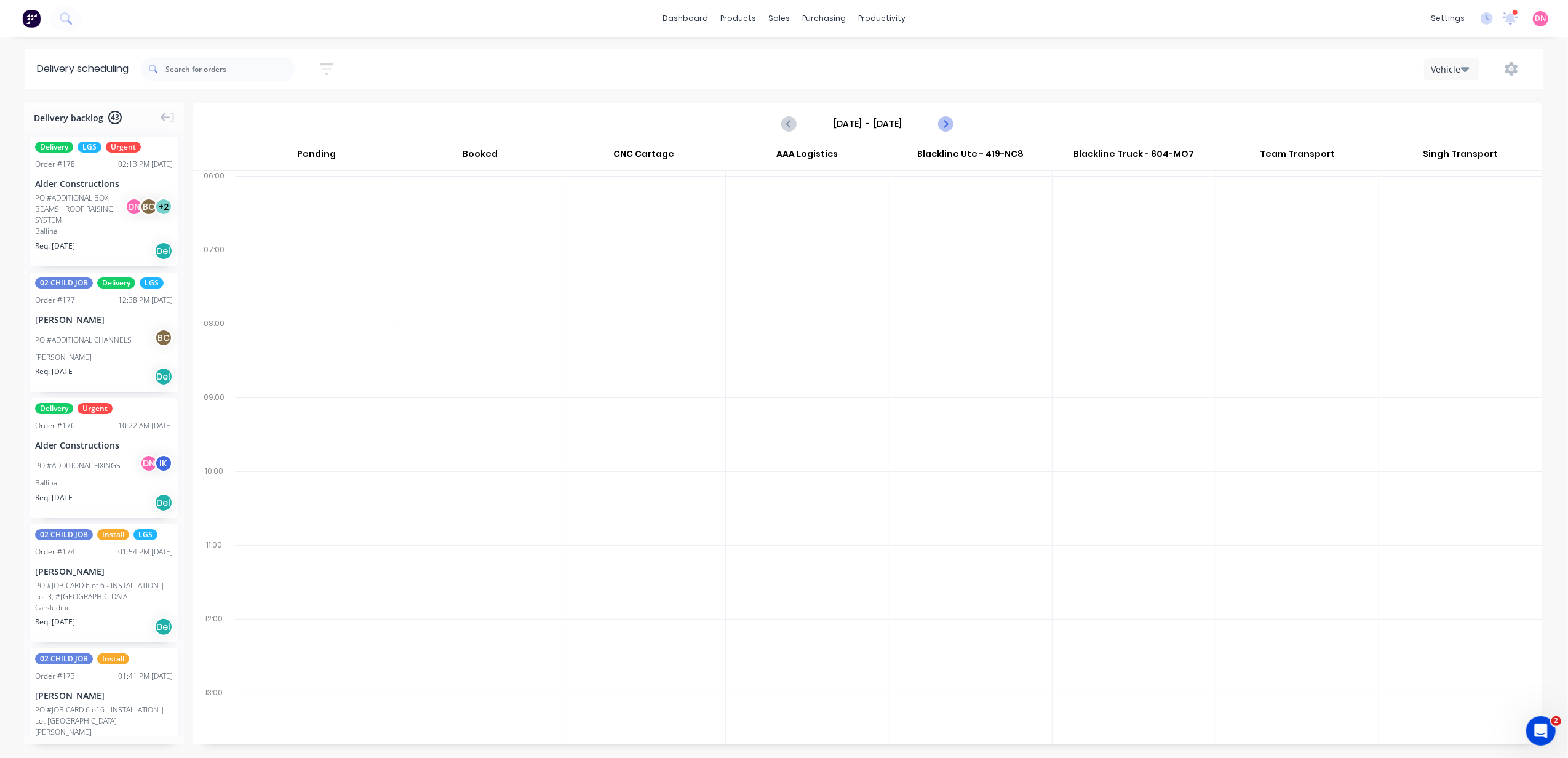
click at [936, 125] on button "Next page" at bounding box center [945, 124] width 24 height 24
type input "Wednesday - 03/09/25"
drag, startPoint x: 93, startPoint y: 222, endPoint x: 1140, endPoint y: 257, distance: 1047.6
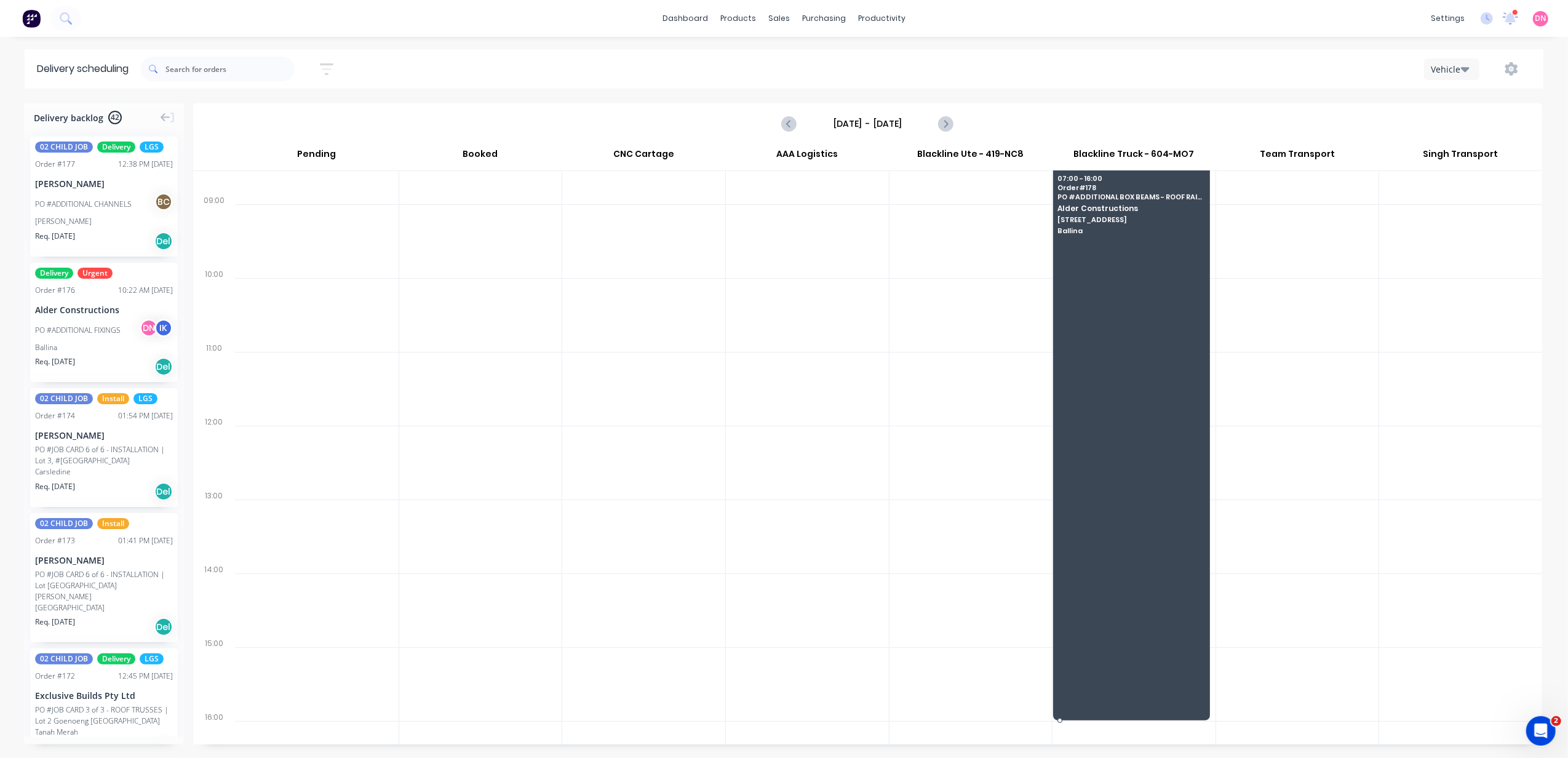
scroll to position [212, 0]
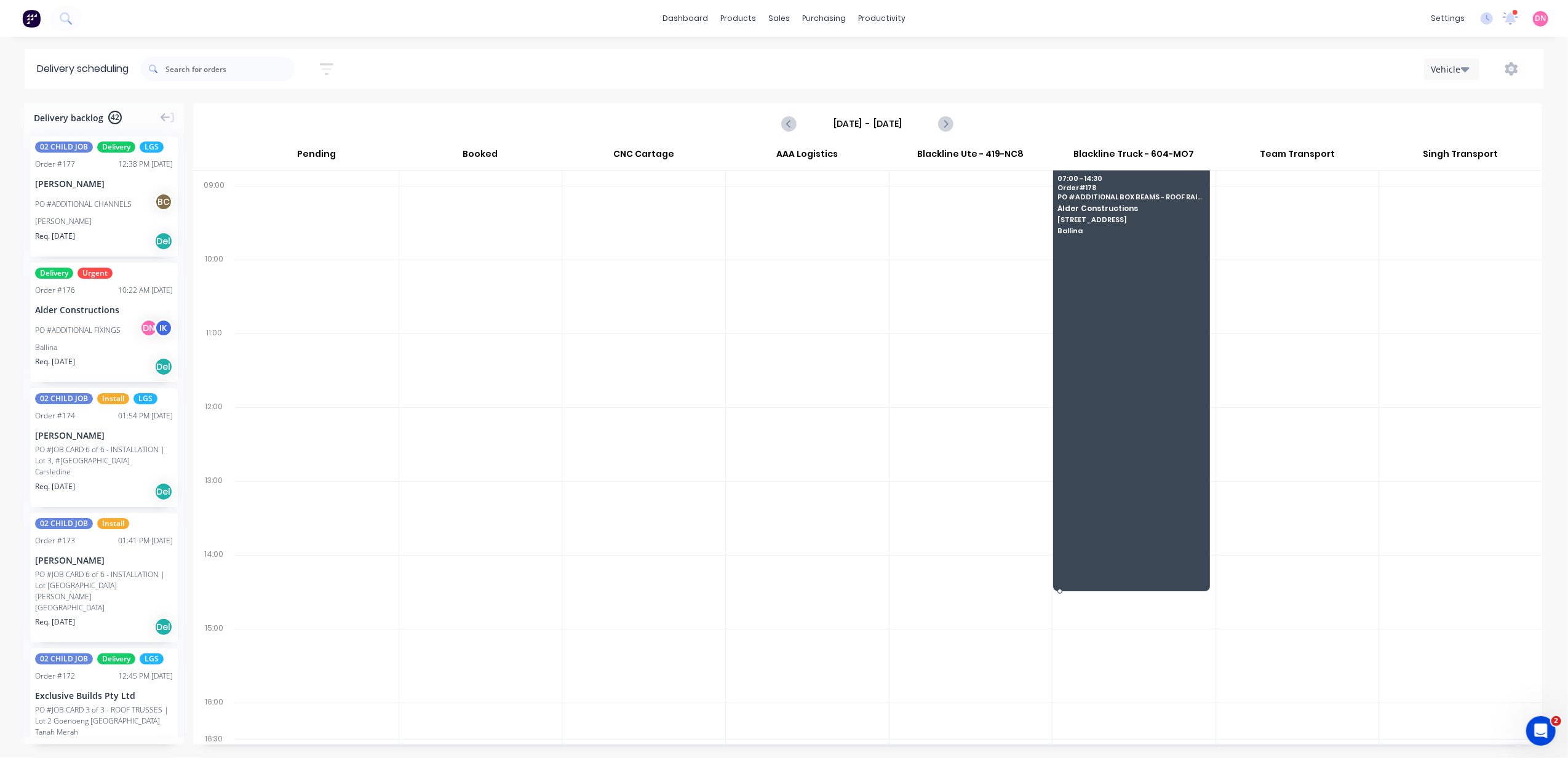
drag, startPoint x: 1136, startPoint y: 321, endPoint x: 1150, endPoint y: 598, distance: 277.4
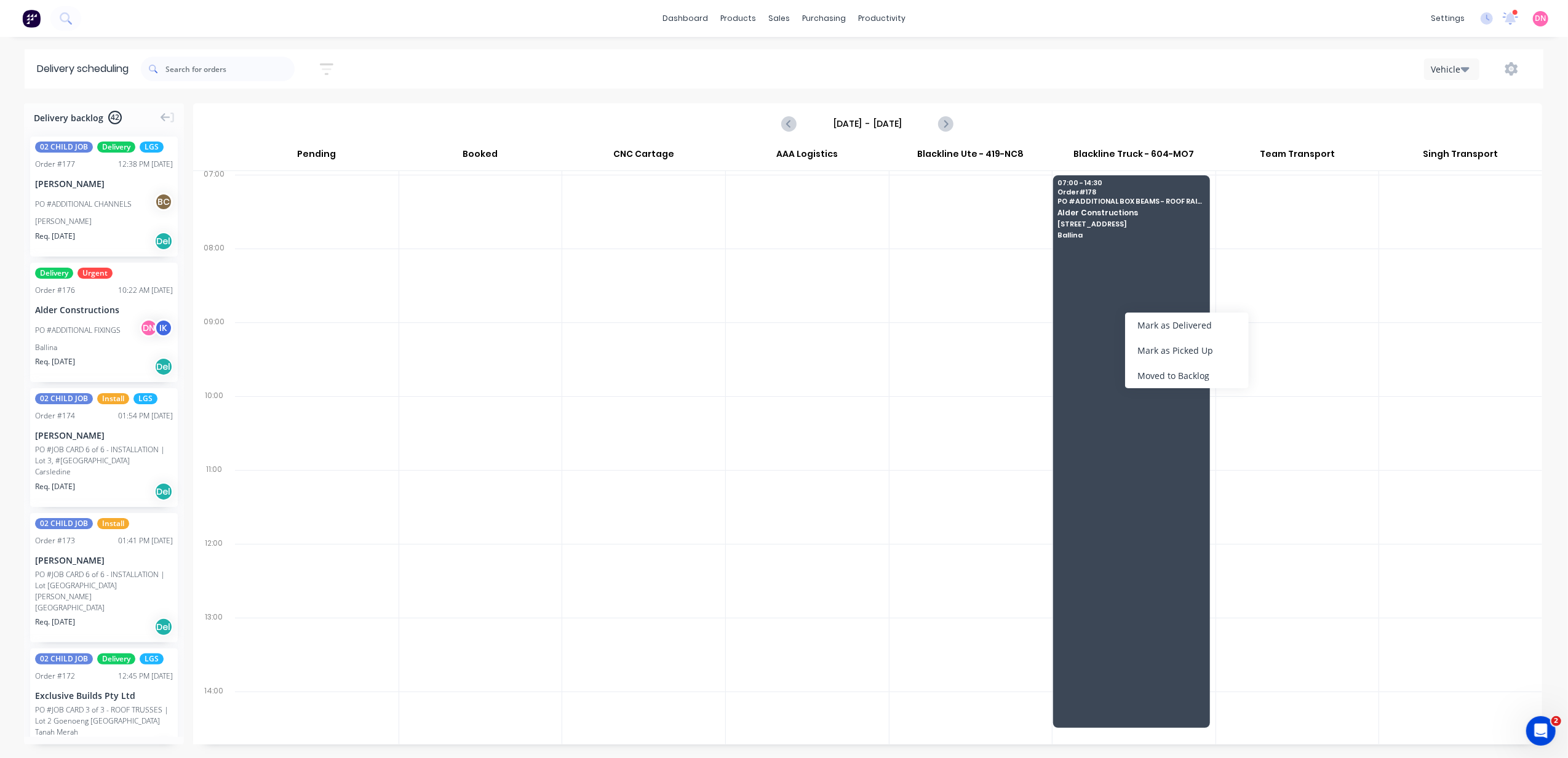
scroll to position [0, 0]
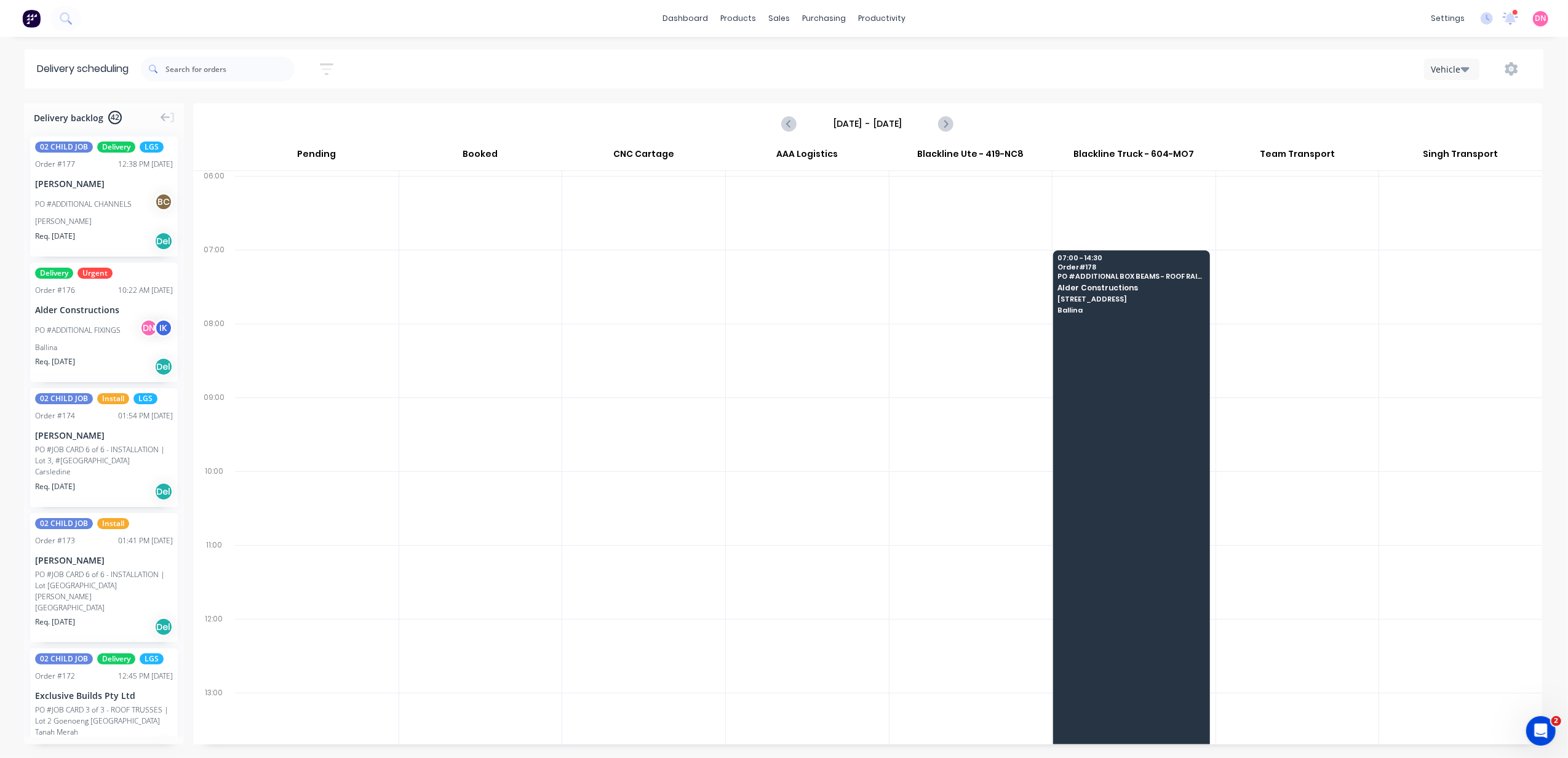
click at [923, 329] on div at bounding box center [970, 360] width 163 height 74
click at [1514, 65] on icon "button" at bounding box center [1511, 69] width 13 height 14
click at [1491, 109] on div "Run Sheet" at bounding box center [1473, 101] width 95 height 18
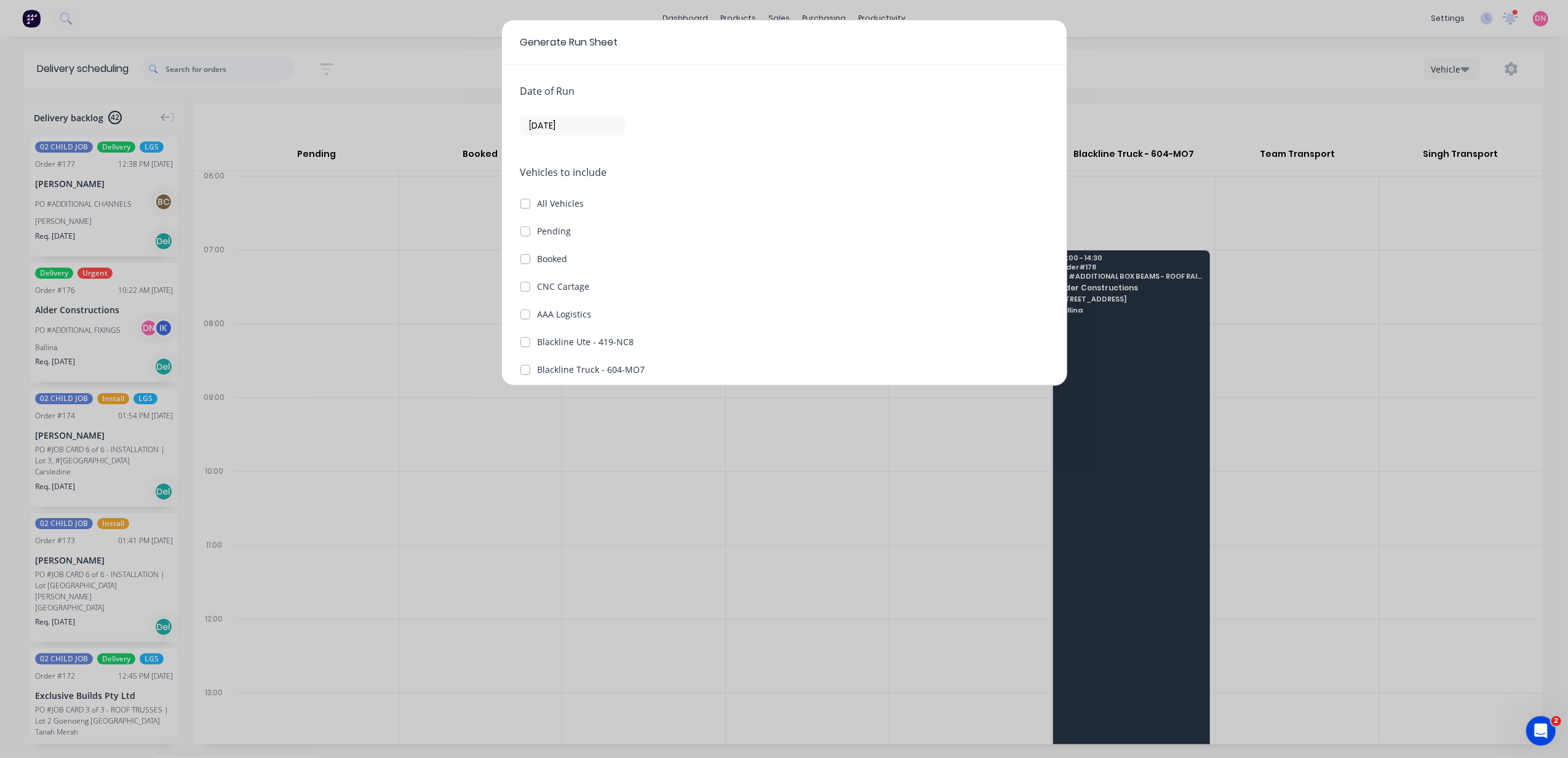
click at [592, 126] on input "[DATE]" at bounding box center [572, 125] width 103 height 18
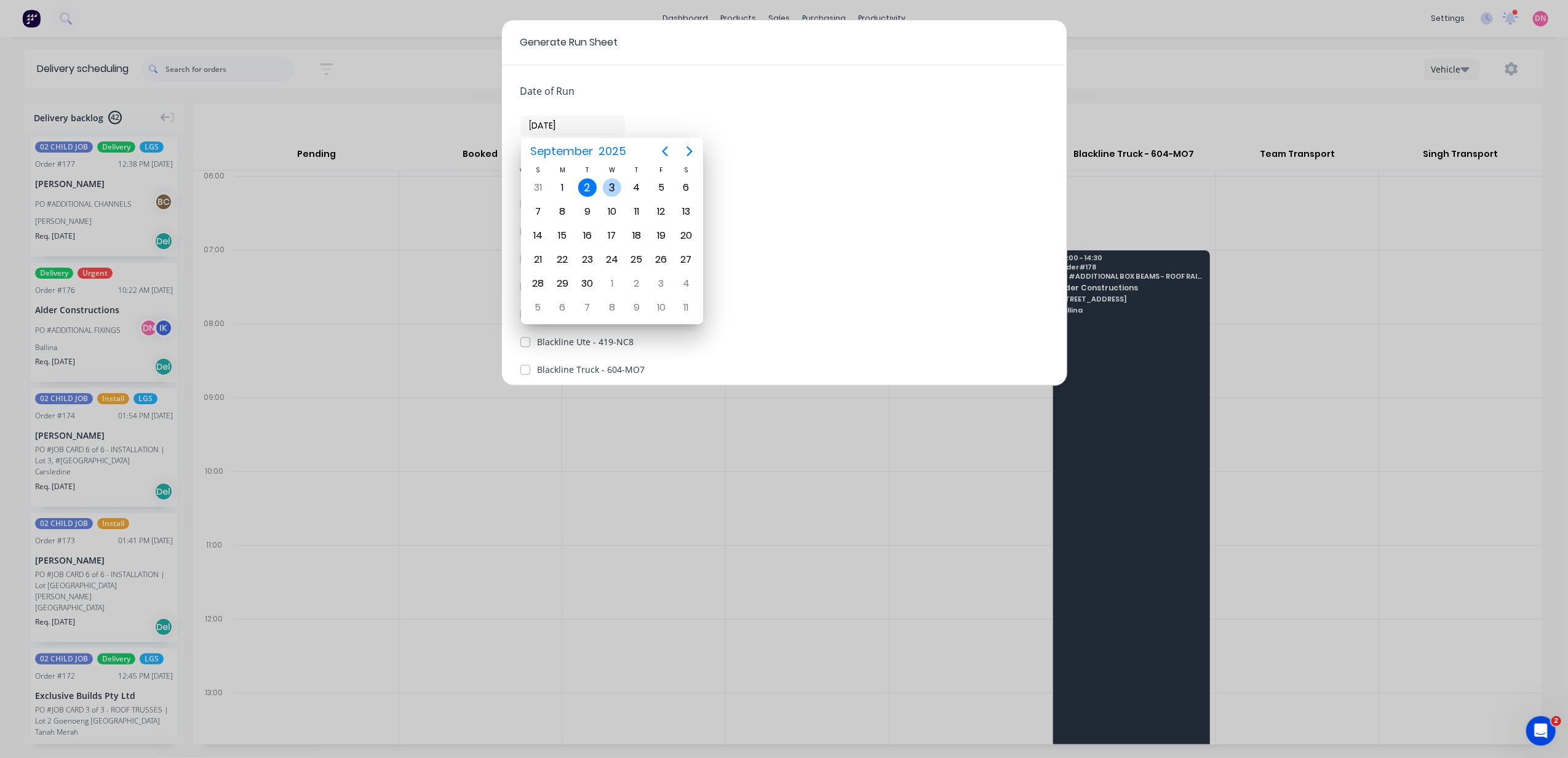
click at [606, 180] on div "3" at bounding box center [611, 187] width 18 height 18
type input "03/09/25"
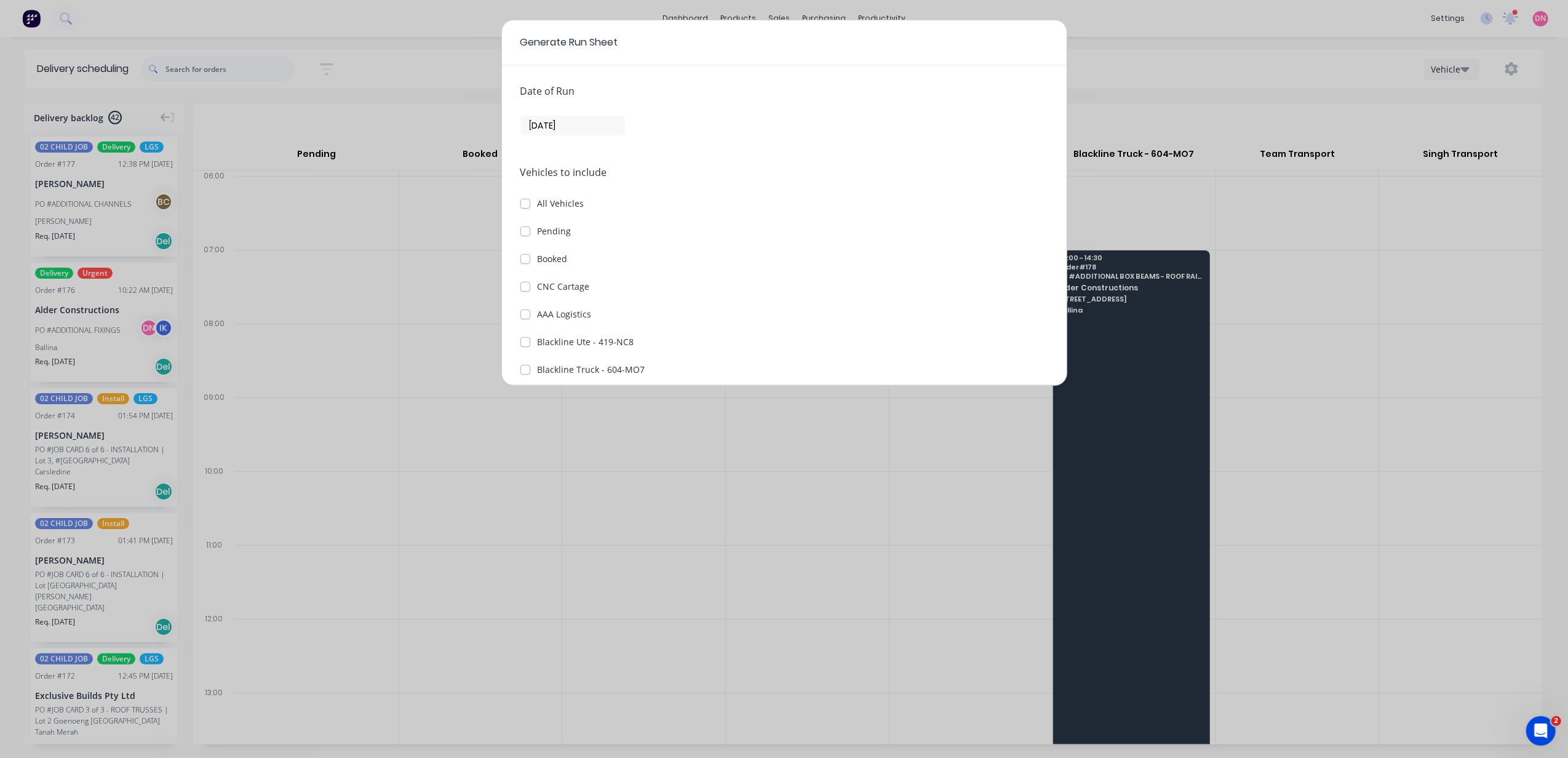
click at [1206, 114] on div "Generate Run Sheet Date of Run 03/09/25 Vehicles to include All Vehicles Pendin…" at bounding box center [784, 379] width 1568 height 758
click at [1273, 71] on div "Generate Run Sheet Date of Run 03/09/25 Vehicles to include All Vehicles Pendin…" at bounding box center [784, 379] width 1568 height 758
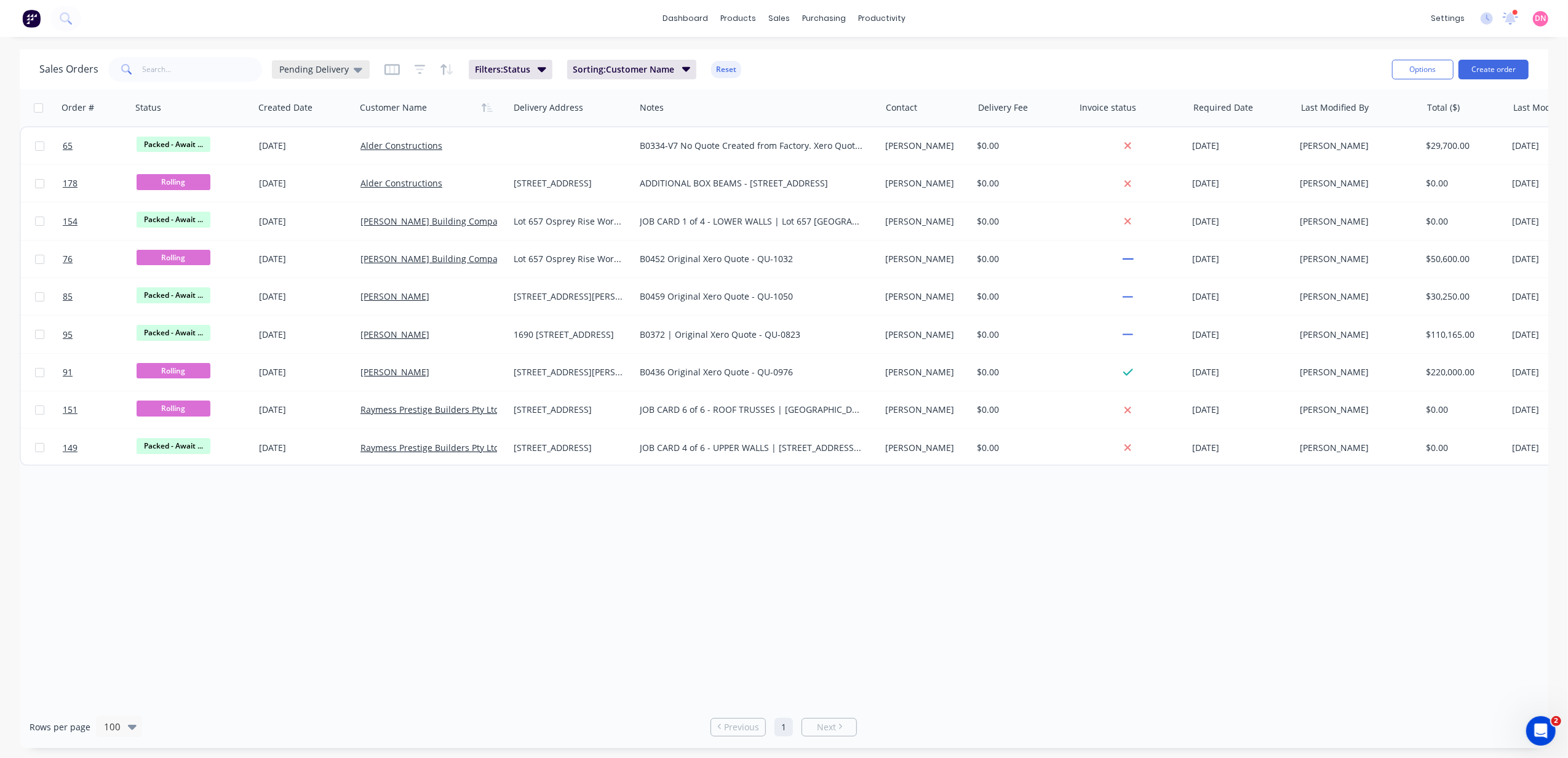
click at [345, 64] on span "Pending Delivery" at bounding box center [314, 69] width 69 height 13
click at [346, 171] on button "None" at bounding box center [346, 174] width 140 height 14
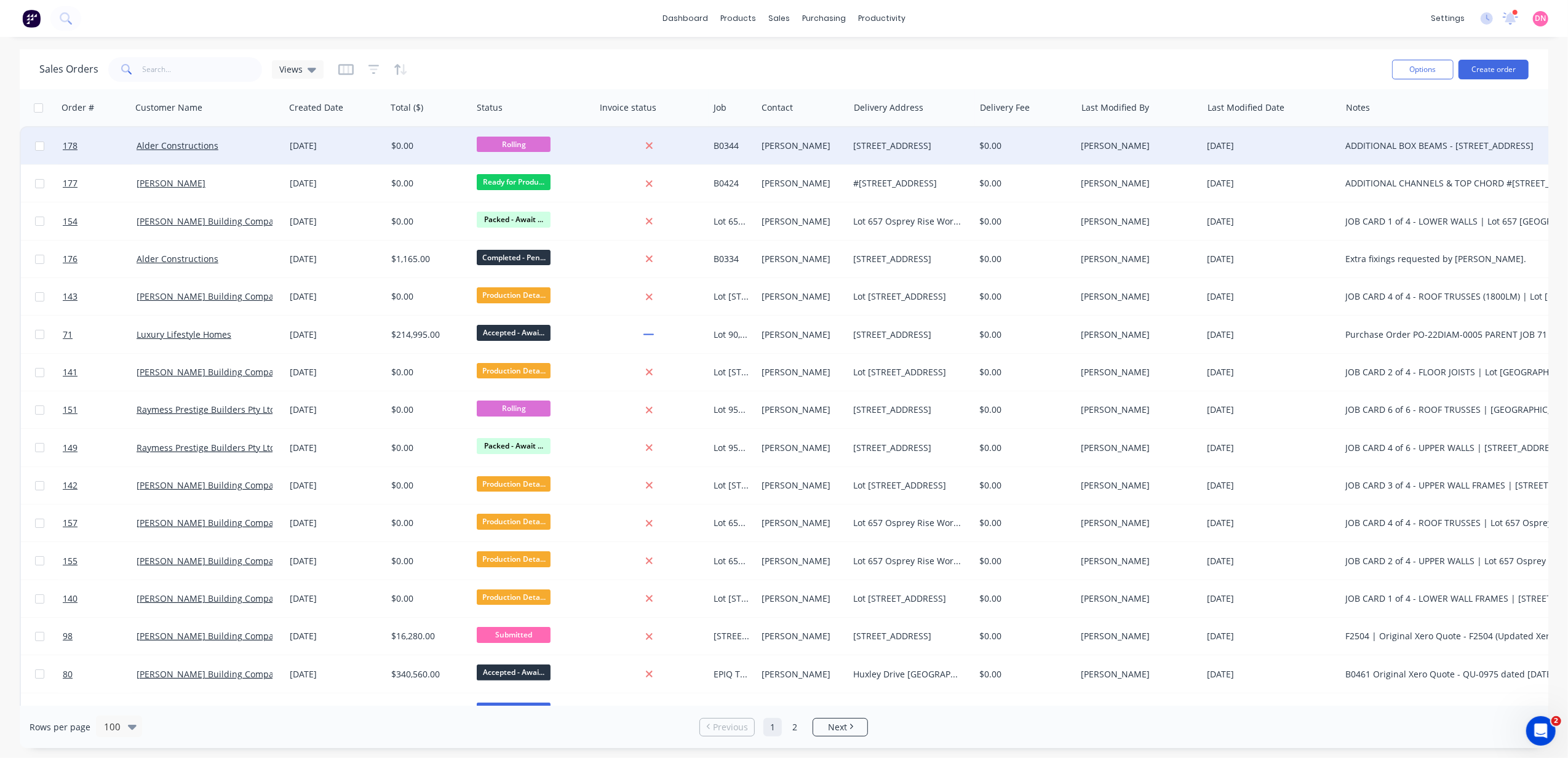
click at [409, 148] on div "$0.00" at bounding box center [426, 145] width 72 height 12
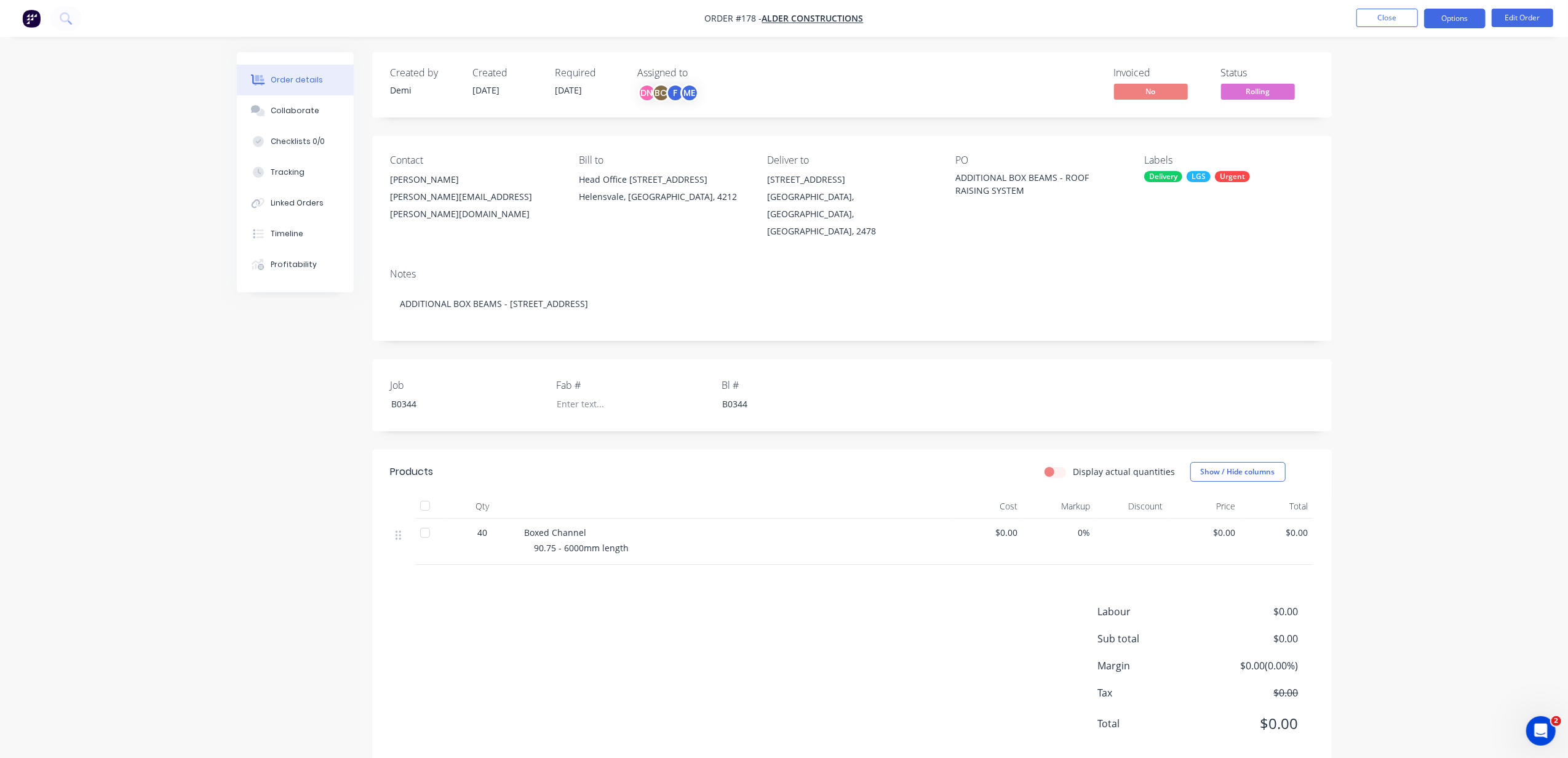
click at [1452, 20] on button "Options" at bounding box center [1454, 18] width 61 height 20
click at [1433, 161] on button "Delivery Docket" at bounding box center [1418, 173] width 135 height 24
click at [1398, 123] on div "Without pricing" at bounding box center [1418, 124] width 113 height 18
